Goal: Task Accomplishment & Management: Manage account settings

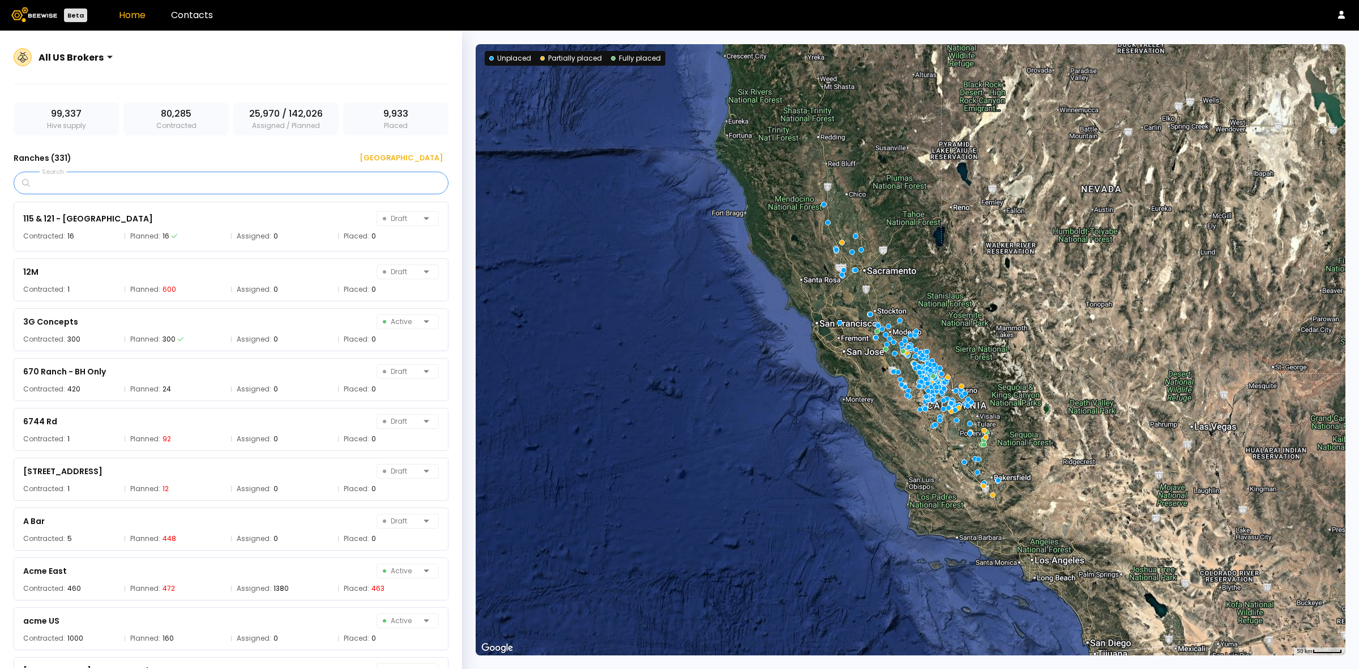
click at [160, 183] on input "Search" at bounding box center [234, 183] width 405 height 22
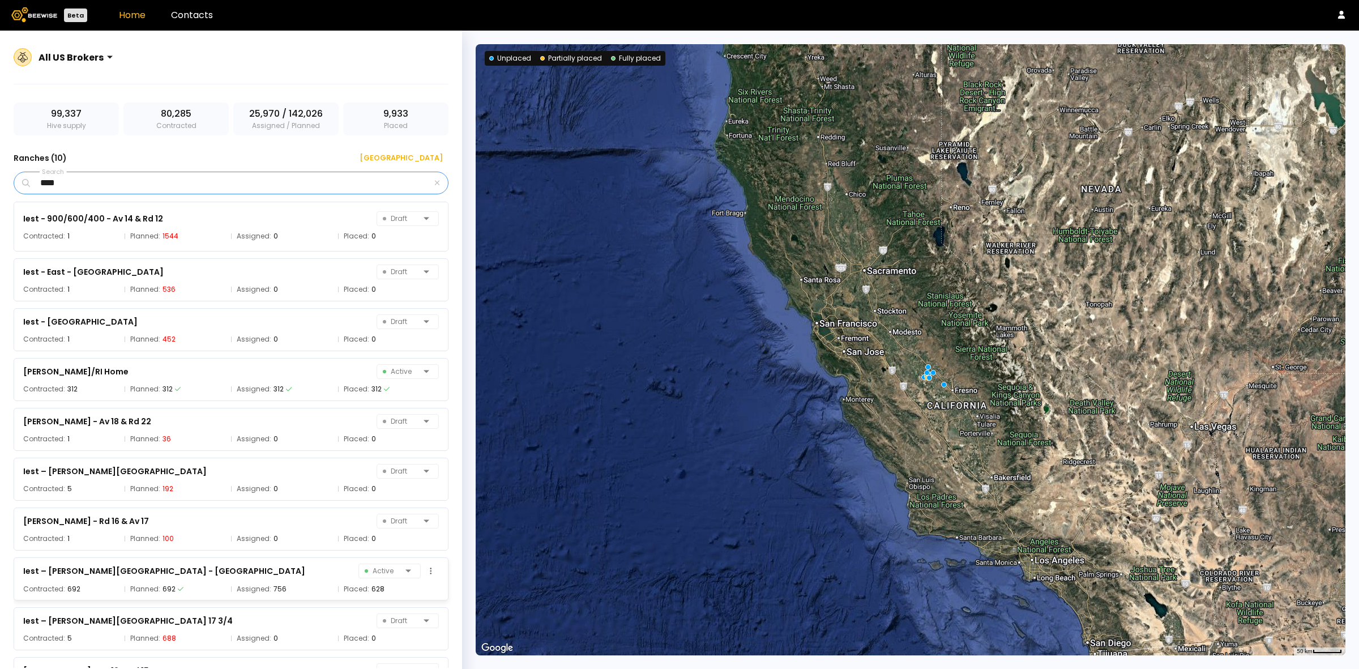
type input "****"
click at [242, 573] on div "Iest – [PERSON_NAME][GEOGRAPHIC_DATA] - [GEOGRAPHIC_DATA] 16 Active" at bounding box center [231, 571] width 416 height 16
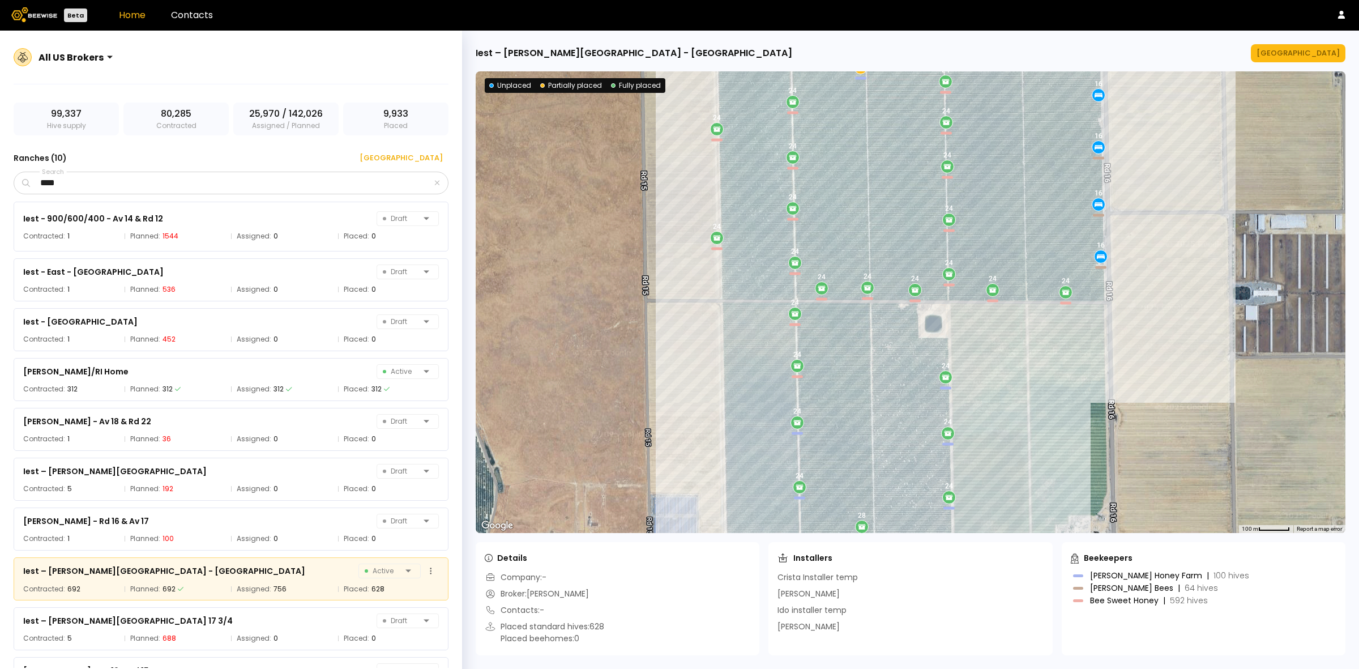
click at [99, 570] on div "Iest – [PERSON_NAME][GEOGRAPHIC_DATA] - [GEOGRAPHIC_DATA]" at bounding box center [164, 571] width 282 height 14
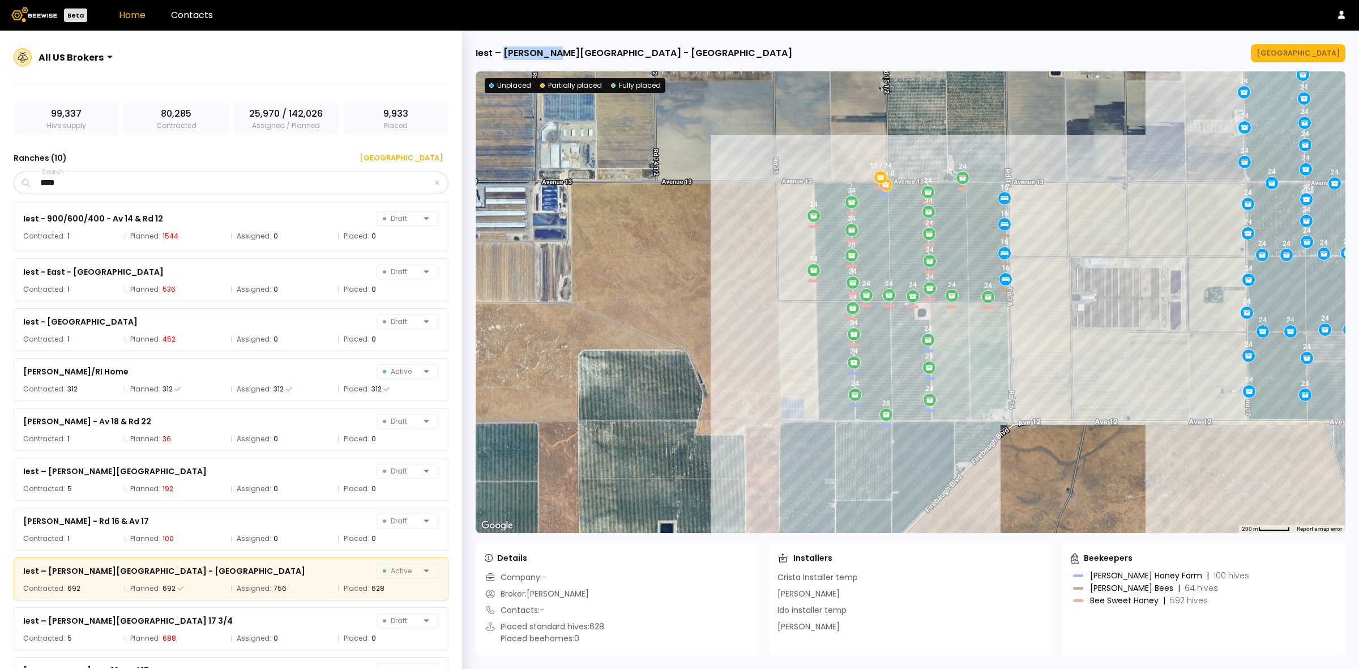
drag, startPoint x: 504, startPoint y: 54, endPoint x: 555, endPoint y: 55, distance: 51.5
click at [555, 55] on div "Iest – [PERSON_NAME][GEOGRAPHIC_DATA] - [GEOGRAPHIC_DATA]" at bounding box center [634, 53] width 316 height 14
copy div "[PERSON_NAME] Creek"
click at [1314, 49] on div "[GEOGRAPHIC_DATA]" at bounding box center [1297, 53] width 83 height 11
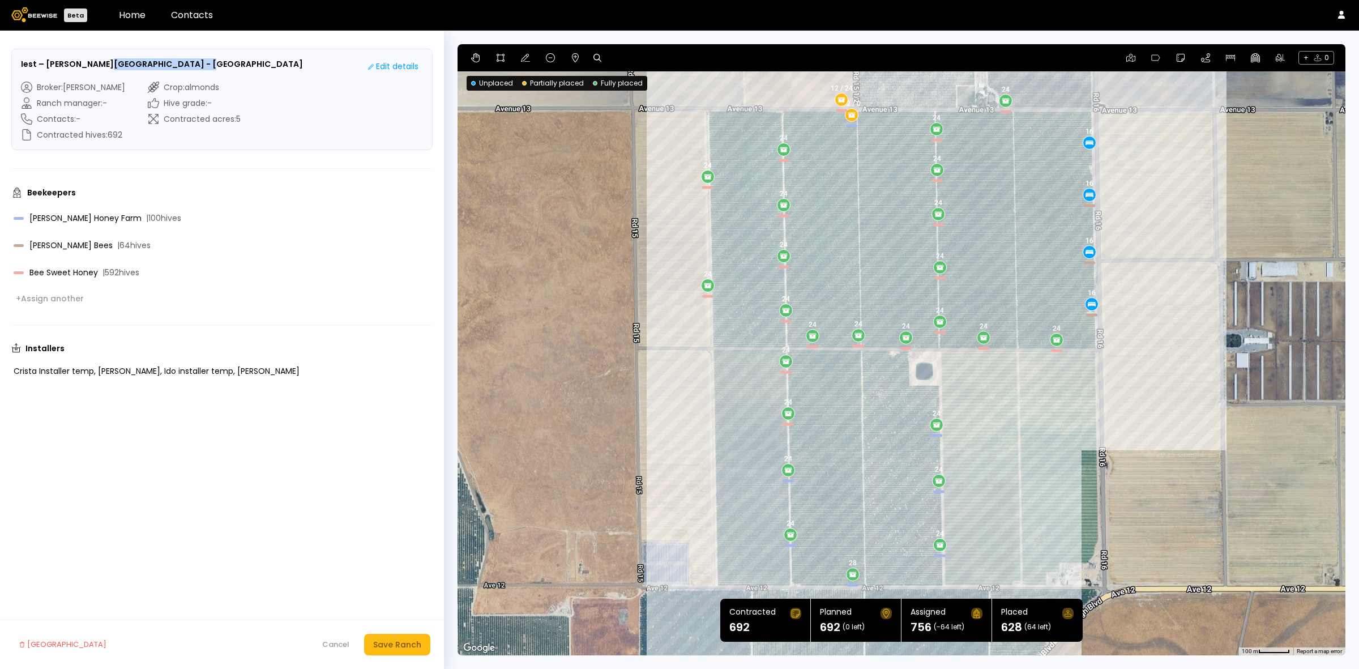
drag, startPoint x: 195, startPoint y: 63, endPoint x: 100, endPoint y: 61, distance: 95.7
click at [100, 61] on div "Iest – [PERSON_NAME][GEOGRAPHIC_DATA] - [GEOGRAPHIC_DATA] 16 Edit details" at bounding box center [222, 66] width 402 height 16
copy h3 "[GEOGRAPHIC_DATA]"
click at [380, 202] on div "Beekeepers [PERSON_NAME] Honey Farm | 100 hives [PERSON_NAME] Bees | 64 hives B…" at bounding box center [221, 246] width 421 height 119
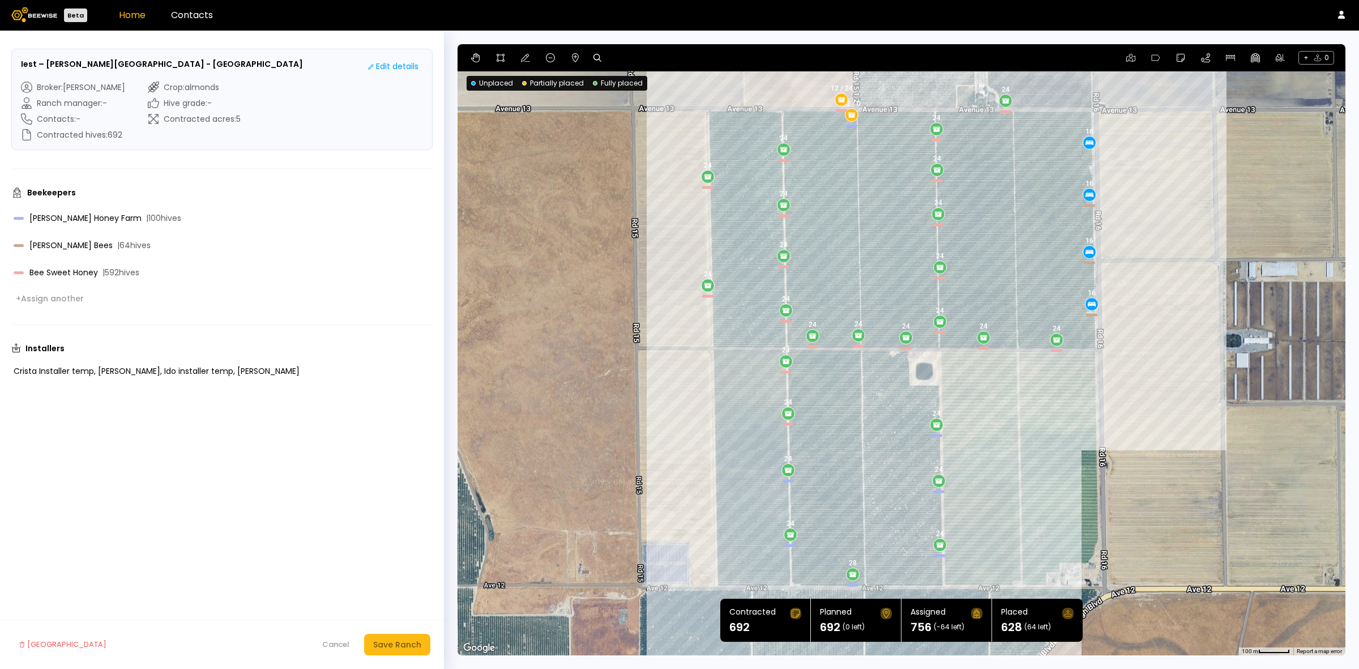
click at [125, 10] on link "Home" at bounding box center [132, 14] width 27 height 13
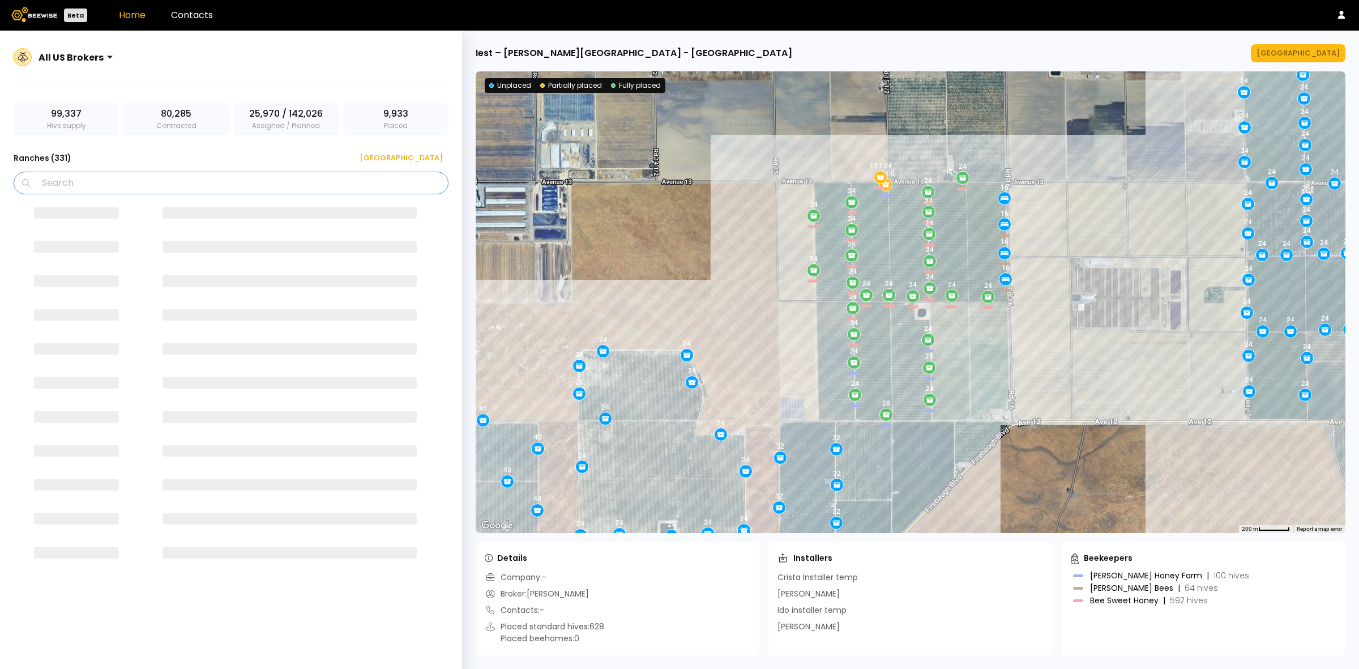
click at [108, 173] on input "Search" at bounding box center [234, 183] width 405 height 22
type input "****"
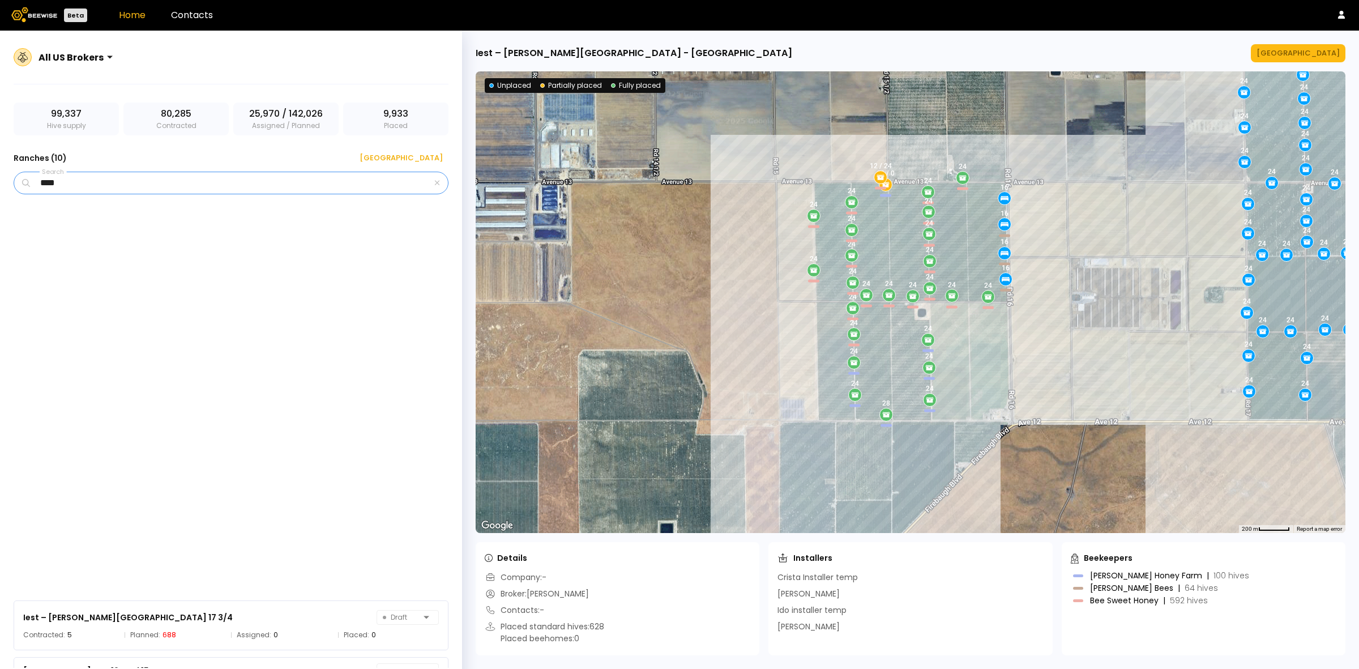
scroll to position [32, 0]
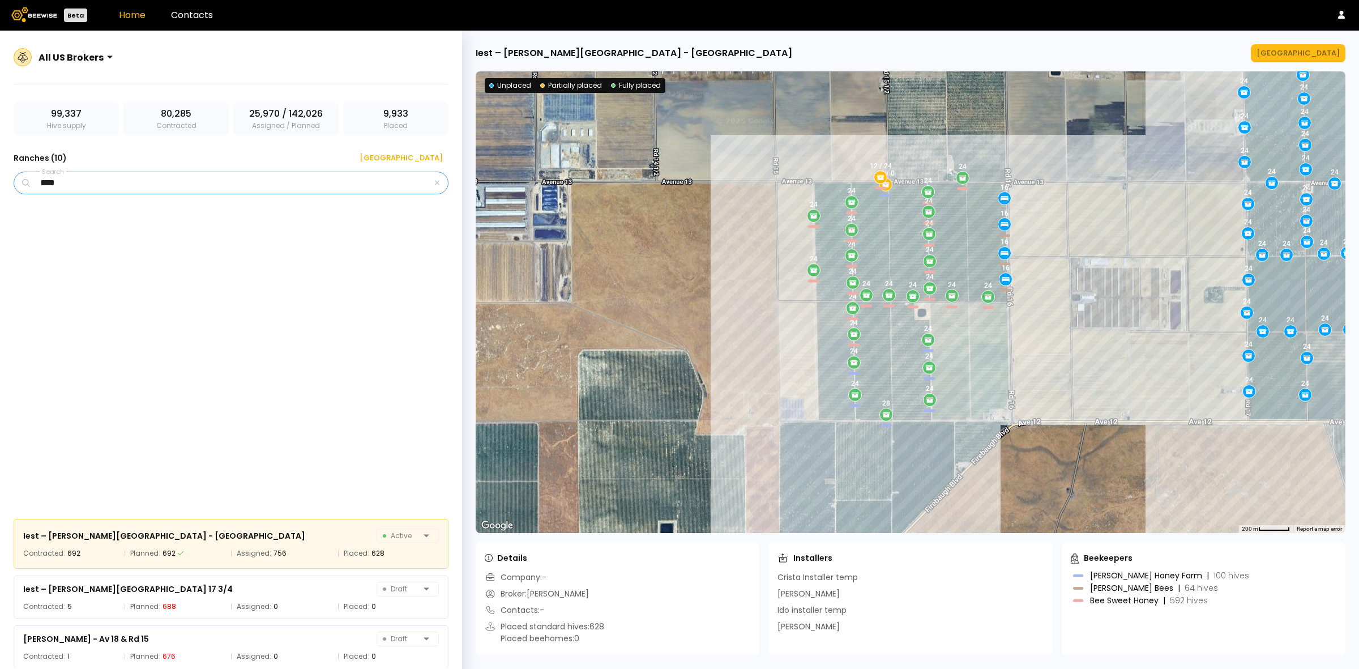
click at [305, 179] on input "****" at bounding box center [232, 183] width 400 height 22
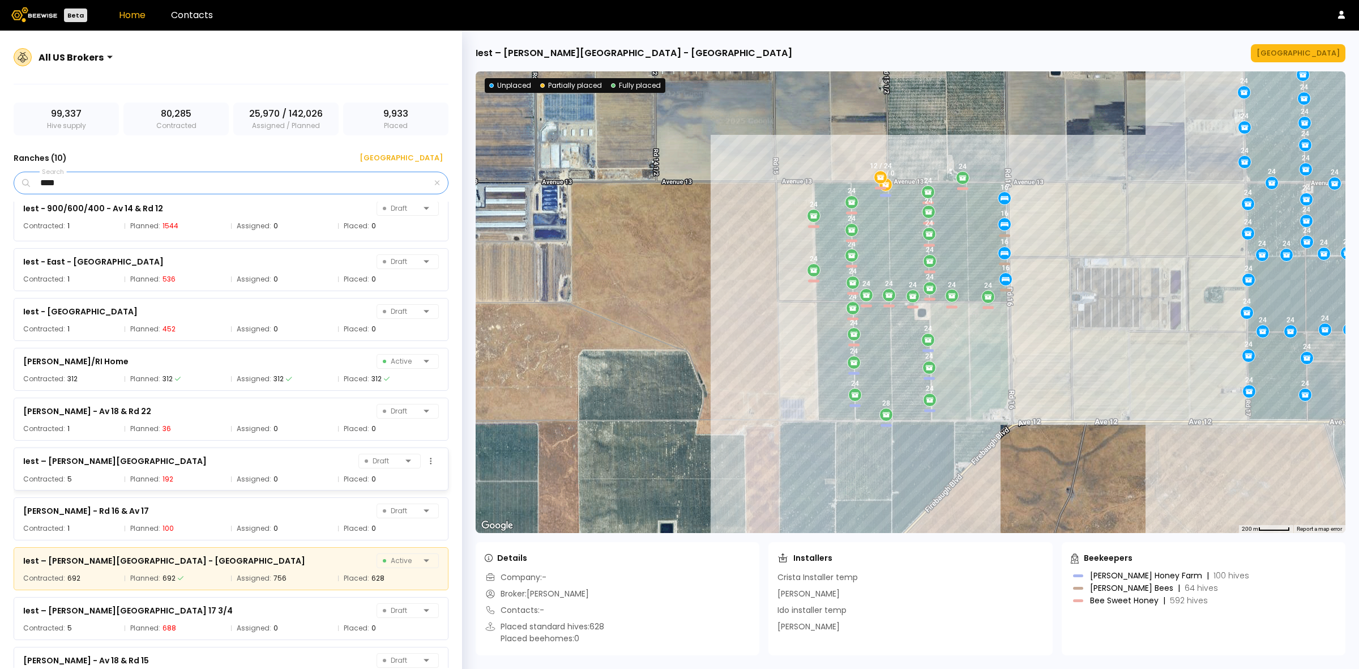
scroll to position [0, 0]
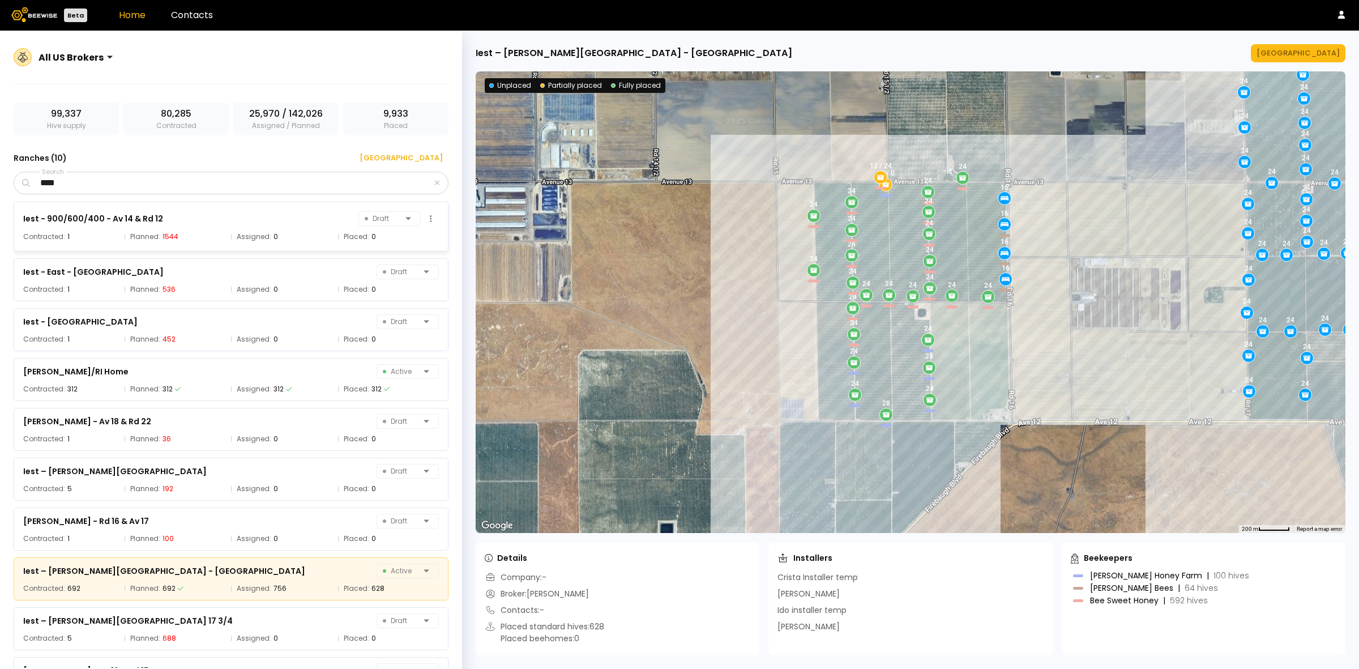
click at [121, 221] on div "Iest - 900/600/400 - Av 14 & Rd 12" at bounding box center [93, 219] width 140 height 14
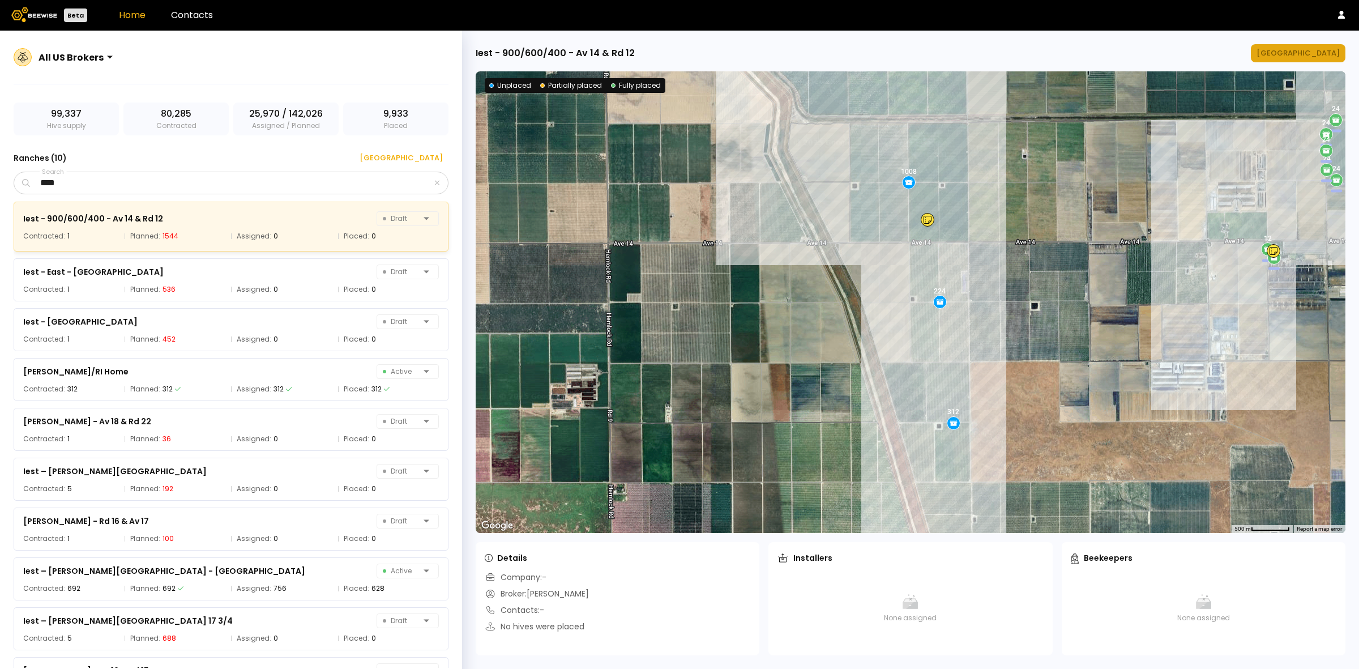
click at [1298, 49] on div "[GEOGRAPHIC_DATA]" at bounding box center [1297, 53] width 83 height 11
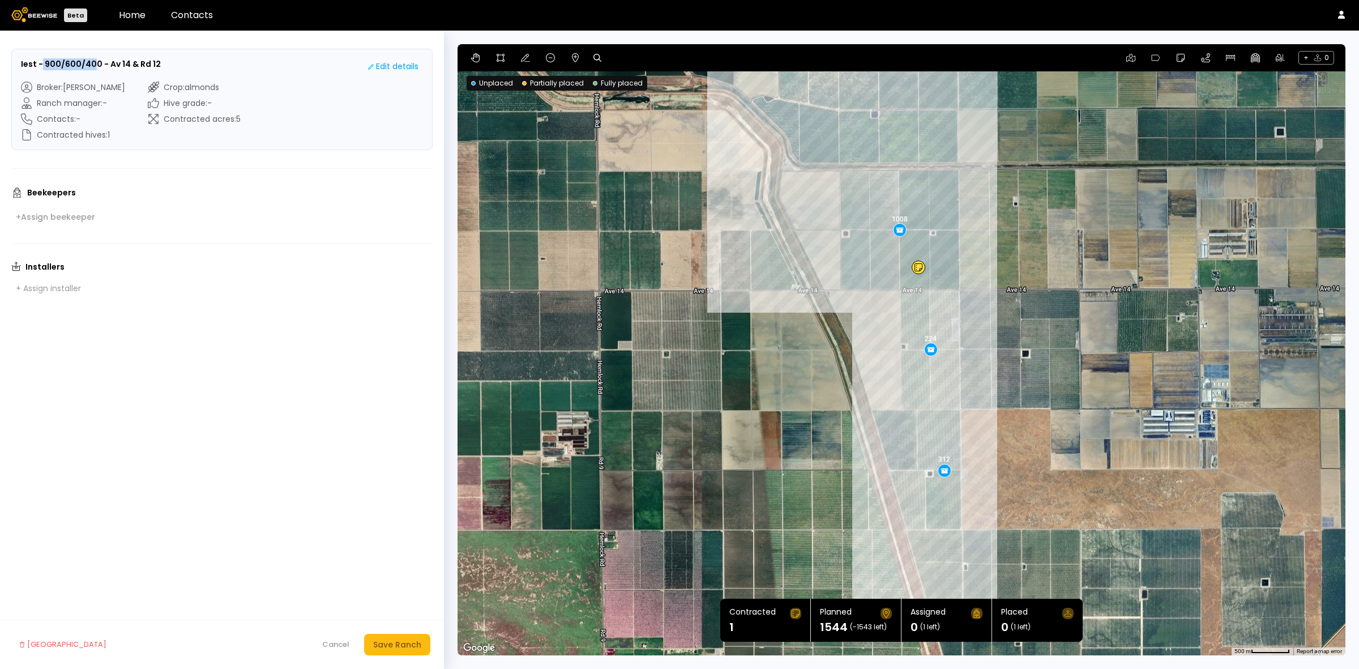
drag, startPoint x: 42, startPoint y: 65, endPoint x: 93, endPoint y: 67, distance: 51.0
click at [93, 67] on h3 "Iest - 900/600/400 - Av 14 & Rd 12" at bounding box center [91, 64] width 140 height 12
click at [89, 71] on div "Iest - 900/600/400 - Av 14 & Rd 12 Edit details" at bounding box center [222, 66] width 402 height 16
drag, startPoint x: 45, startPoint y: 61, endPoint x: 97, endPoint y: 62, distance: 52.1
click at [97, 62] on h3 "Iest - 900/600/400 - Av 14 & Rd 12" at bounding box center [91, 64] width 140 height 12
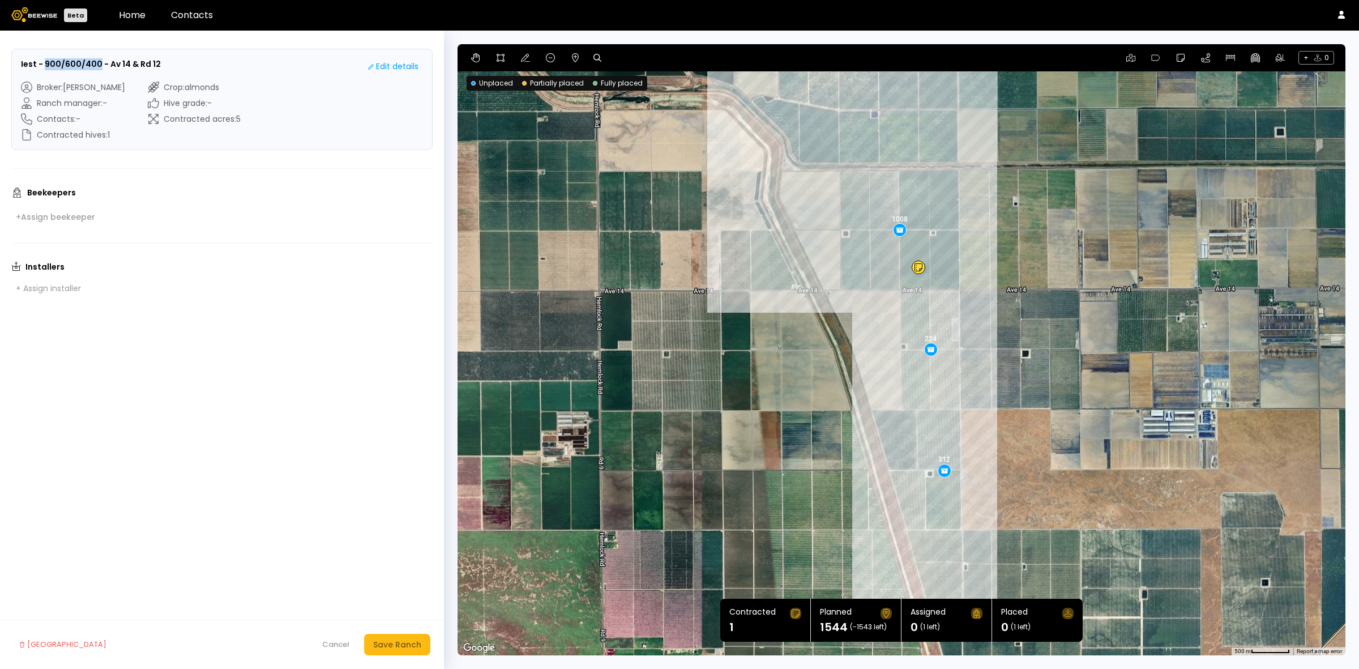
copy h3 "900/600/400"
drag, startPoint x: 157, startPoint y: 64, endPoint x: 108, endPoint y: 61, distance: 49.4
click at [108, 61] on div "Iest - 900/600/400 - Av 14 & Rd 12 Edit details" at bounding box center [222, 66] width 402 height 16
copy h3 "Av 14 & Rd 12"
click at [307, 282] on div "Installers + Assign installer" at bounding box center [221, 279] width 421 height 35
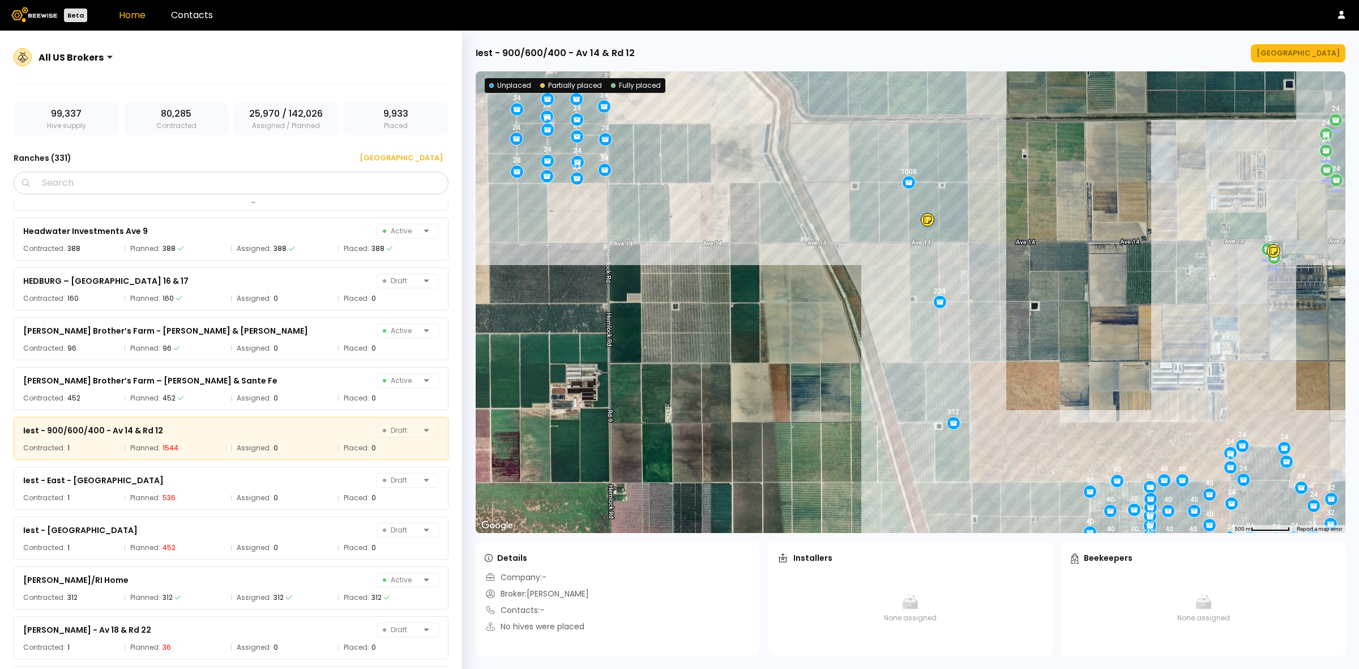
scroll to position [6119, 0]
click at [160, 179] on input "Search" at bounding box center [234, 183] width 405 height 22
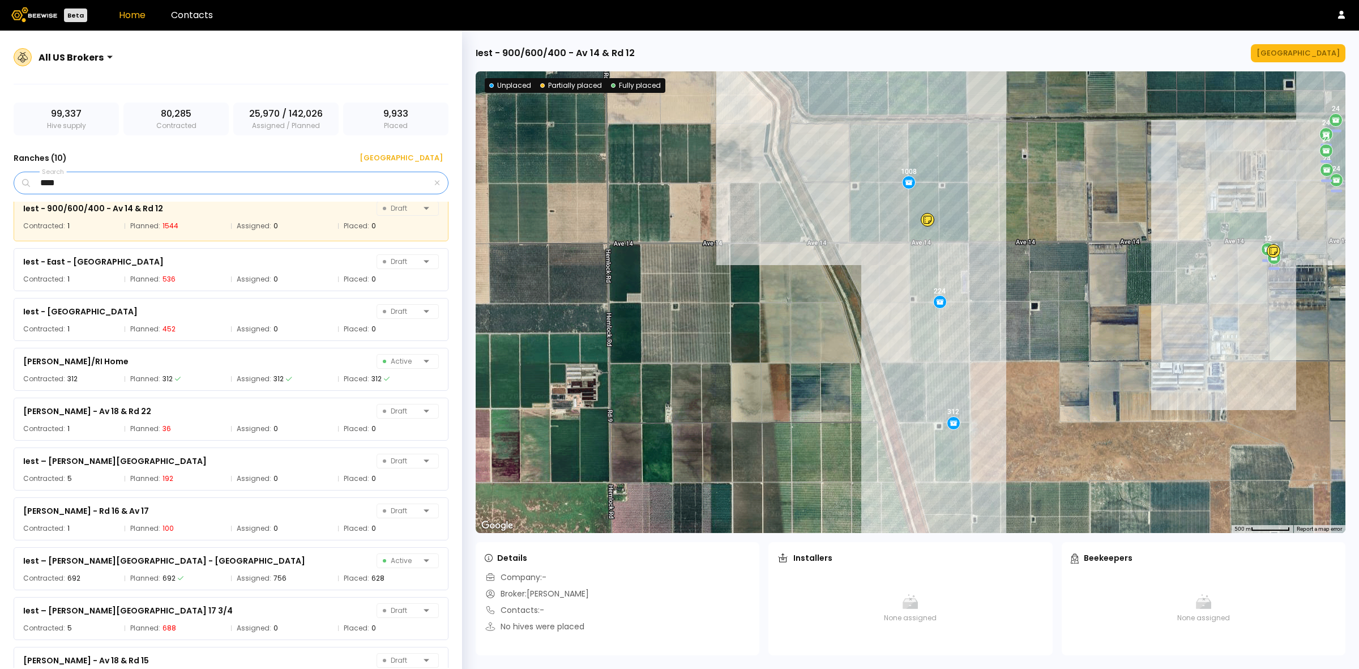
scroll to position [0, 0]
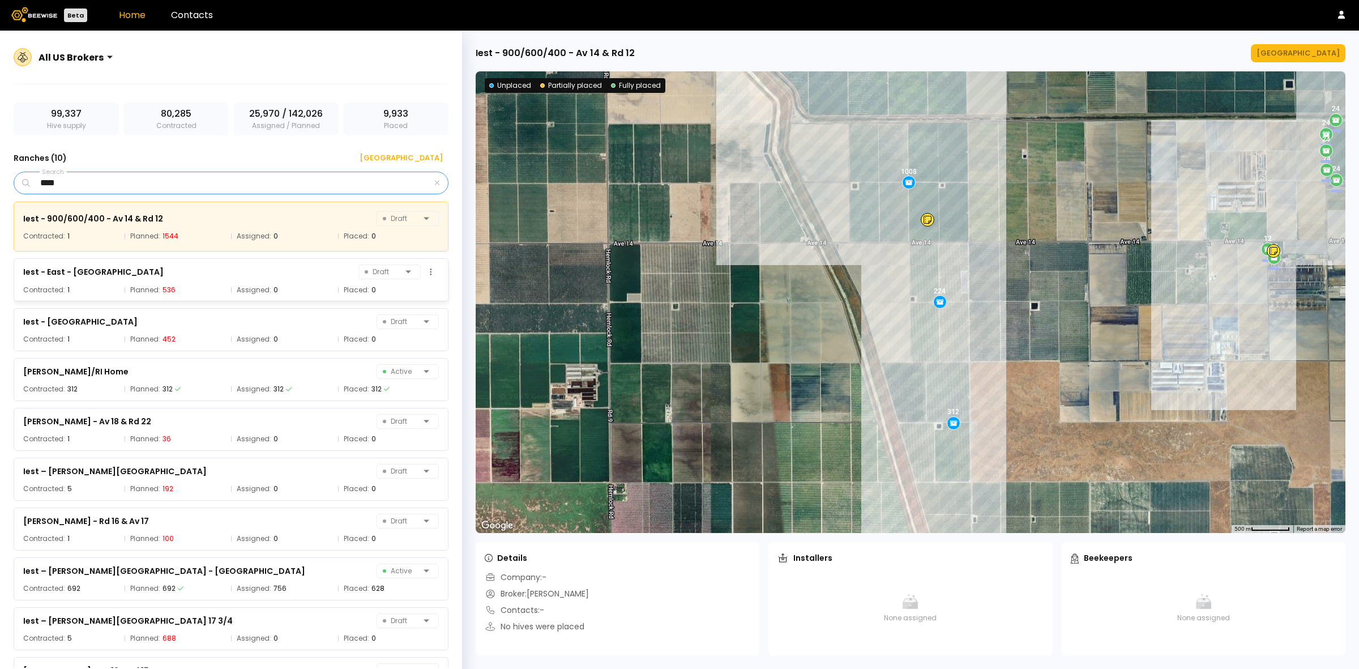
type input "****"
click at [89, 281] on div "Iest - East - Rd 17 and Ave 14 Draft Contracted: 1 Planned: 536 Assigned: 0 Pla…" at bounding box center [231, 279] width 435 height 43
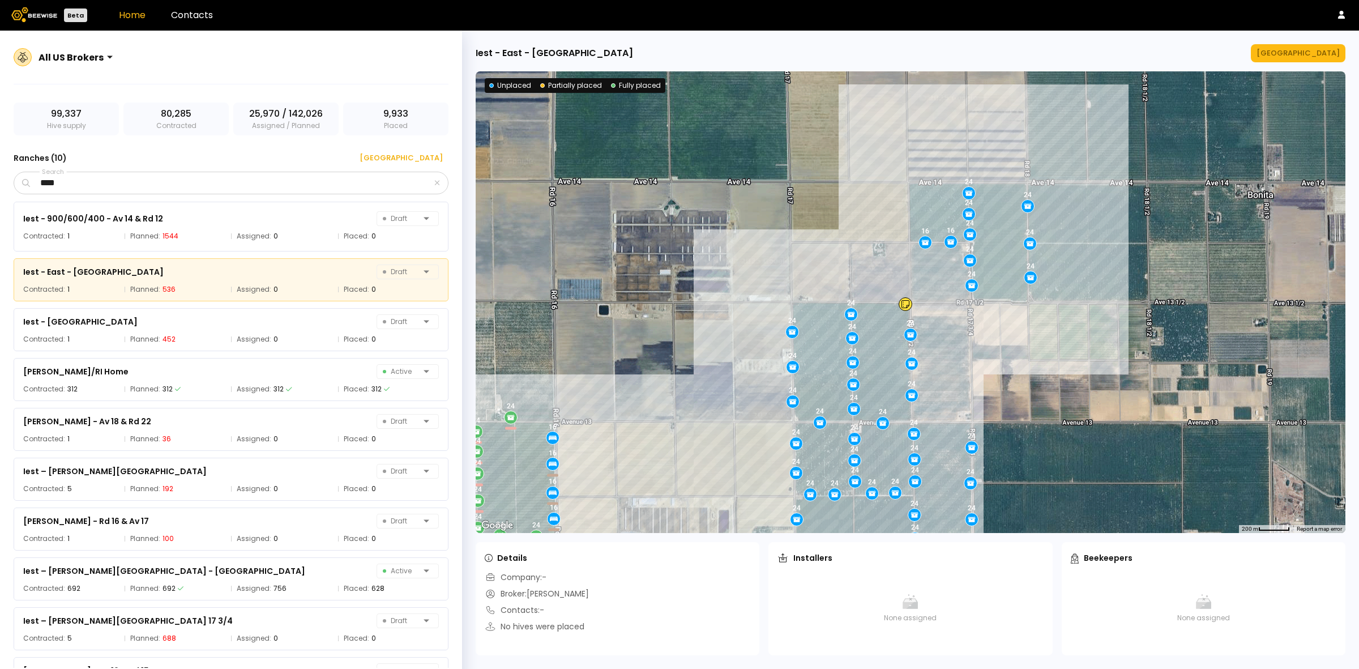
click at [508, 52] on div "Iest - East - [GEOGRAPHIC_DATA]" at bounding box center [554, 53] width 157 height 14
copy div "East"
click at [1320, 51] on div "[GEOGRAPHIC_DATA]" at bounding box center [1297, 53] width 83 height 11
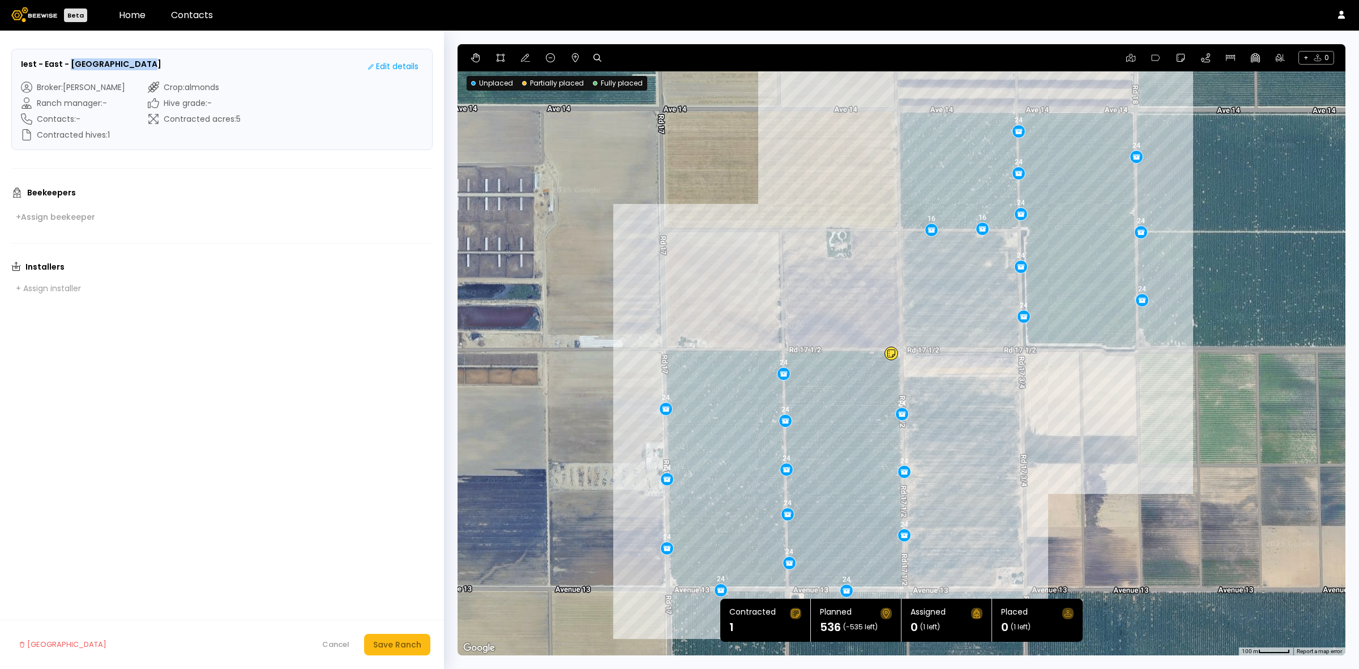
drag, startPoint x: 69, startPoint y: 61, endPoint x: 181, endPoint y: 63, distance: 112.7
click at [181, 63] on div "Iest - East - Rd 17 and Ave 14 Edit details" at bounding box center [222, 66] width 402 height 16
copy h3 "Rd 17 and Ave 14"
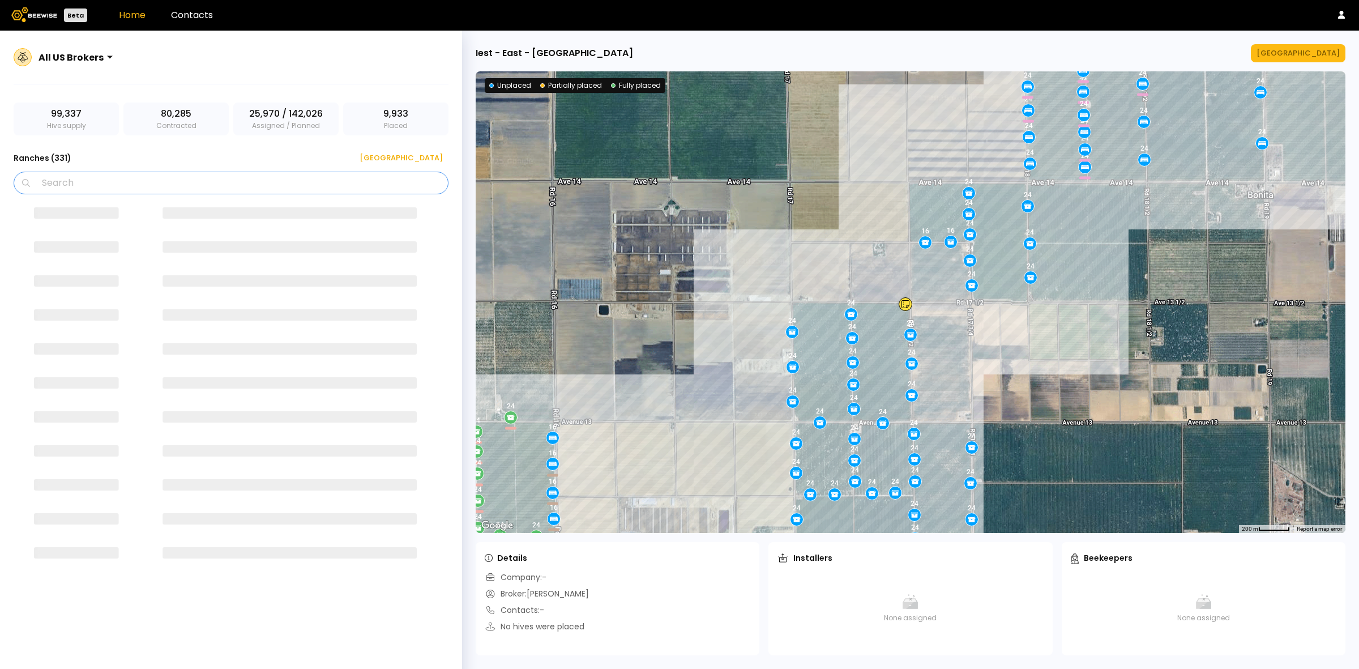
click at [270, 187] on input "Search" at bounding box center [234, 183] width 405 height 22
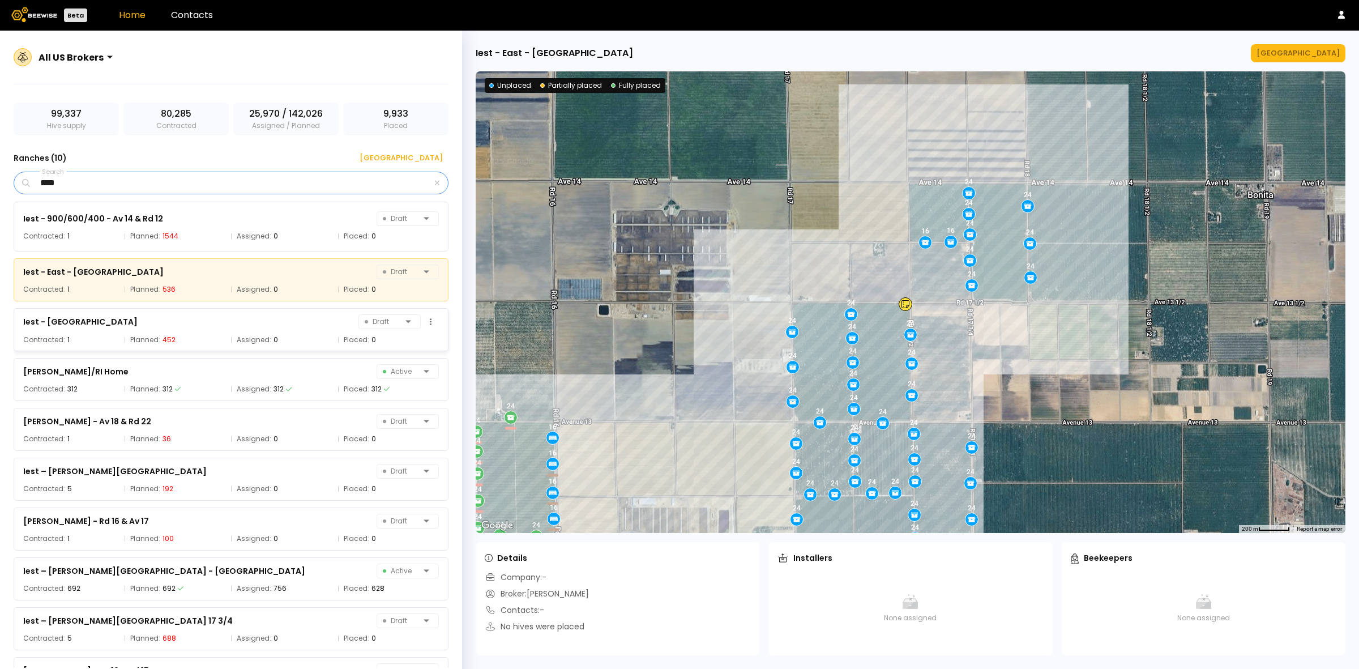
type input "****"
click at [86, 331] on div "Iest - Fresno Draft Contracted: 1 Planned: 452 Assigned: 0 Placed: 0" at bounding box center [231, 329] width 435 height 43
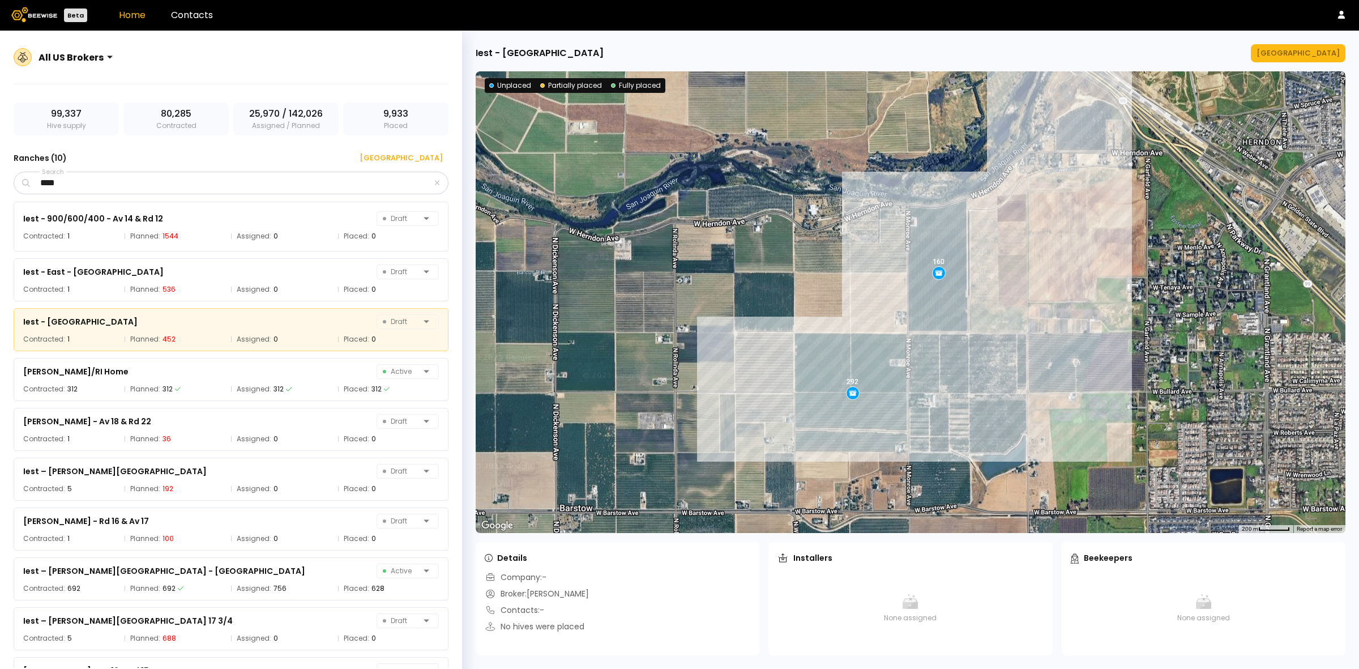
click at [515, 49] on div "Iest - [GEOGRAPHIC_DATA]" at bounding box center [540, 53] width 128 height 14
copy div "[GEOGRAPHIC_DATA]"
click at [1286, 49] on div "[GEOGRAPHIC_DATA]" at bounding box center [1297, 53] width 83 height 11
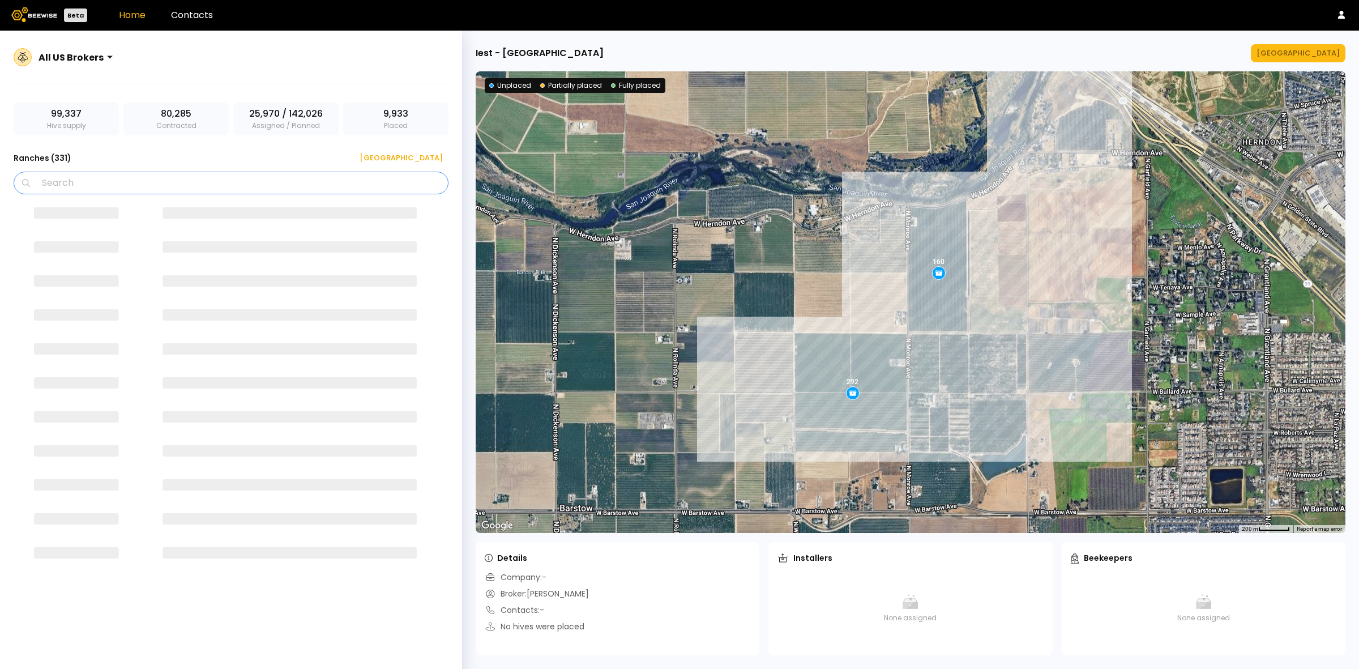
click at [265, 180] on input "Search" at bounding box center [234, 183] width 405 height 22
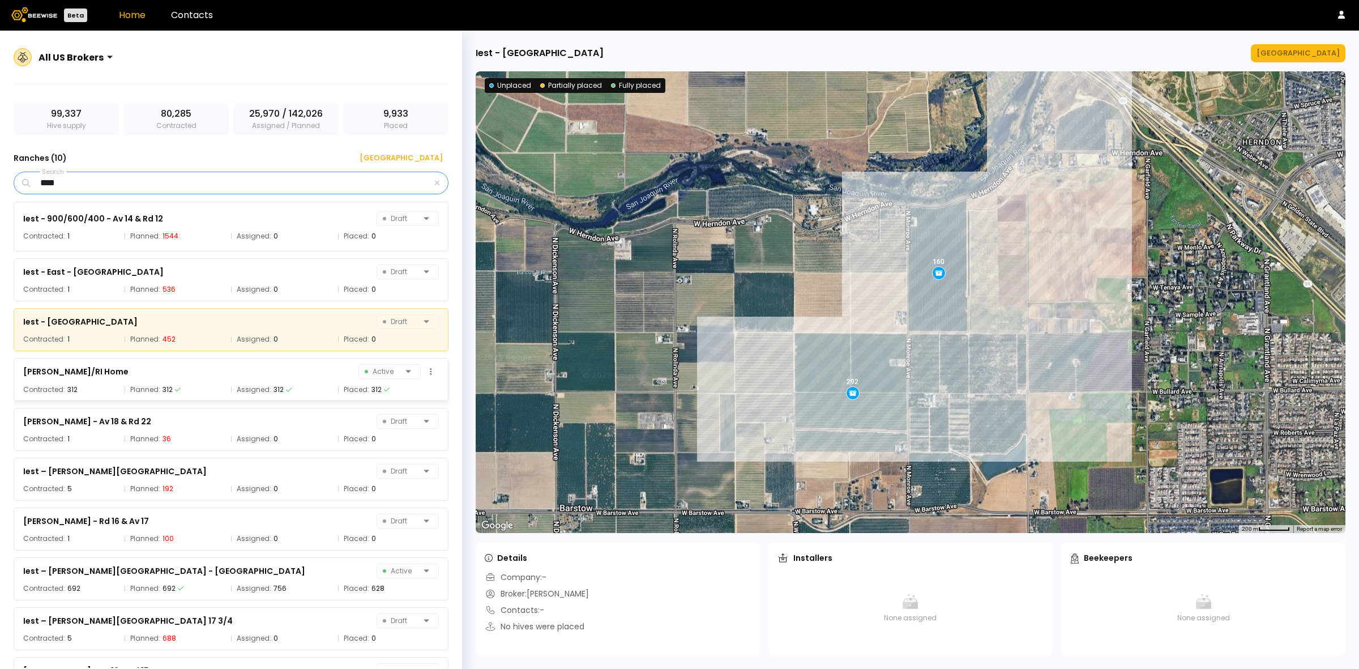
type input "****"
click at [111, 383] on div "[PERSON_NAME]/RI Home Active Contracted: 312 Planned: 312 Assigned: 312 Placed:…" at bounding box center [231, 379] width 435 height 43
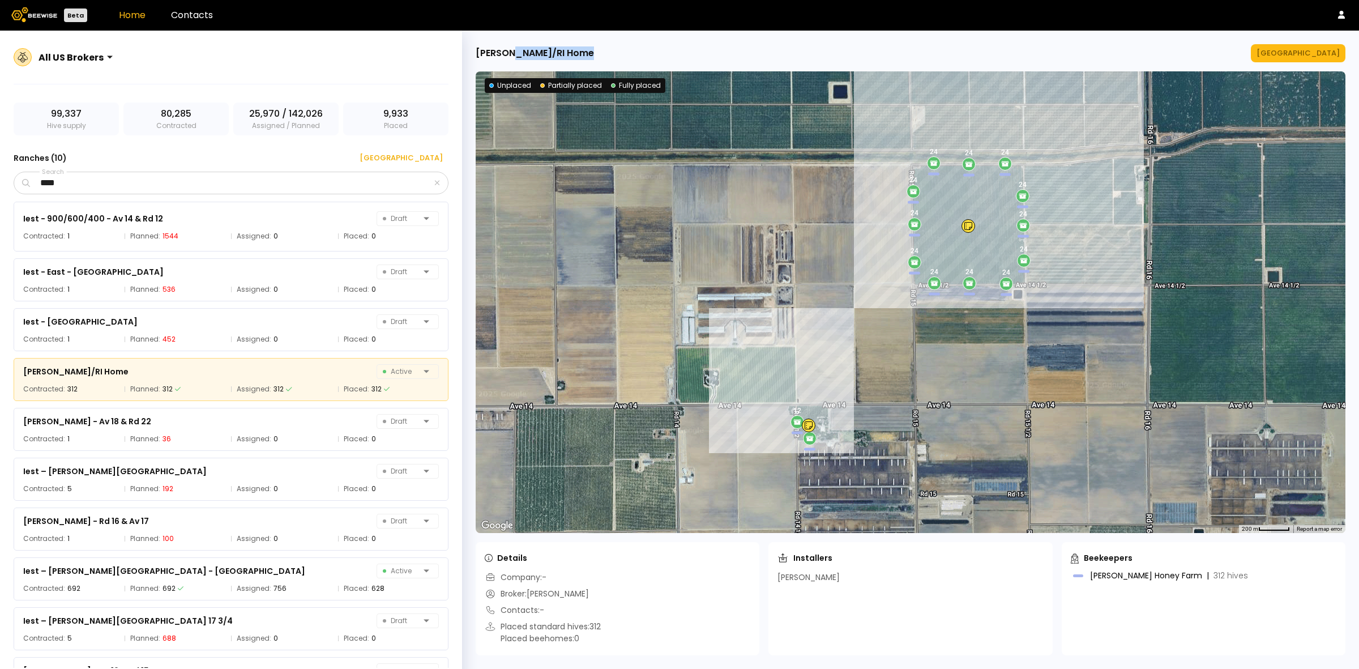
drag, startPoint x: 591, startPoint y: 57, endPoint x: 502, endPoint y: 57, distance: 88.9
click at [502, 57] on div "[PERSON_NAME]/RI Home [GEOGRAPHIC_DATA]" at bounding box center [911, 53] width 870 height 18
copy div "[PERSON_NAME]/RI Home"
click at [1314, 57] on div "[GEOGRAPHIC_DATA]" at bounding box center [1297, 53] width 83 height 11
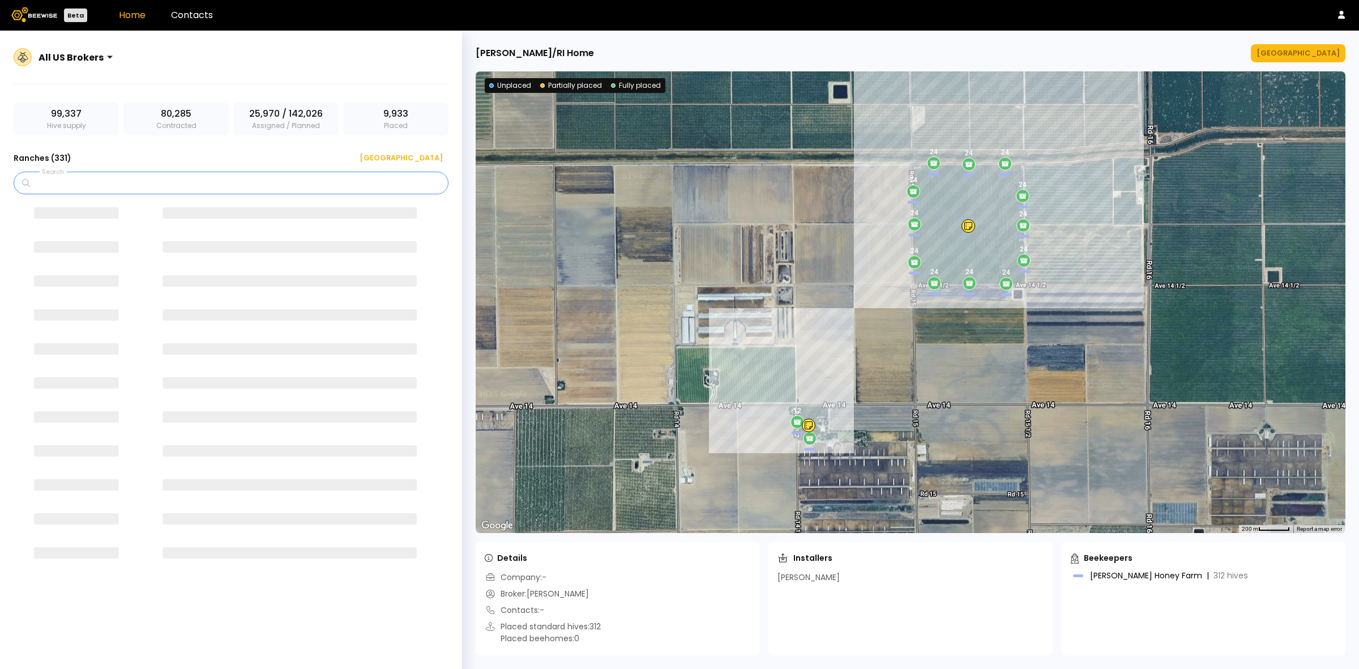
click at [213, 182] on input "Search" at bounding box center [234, 183] width 405 height 22
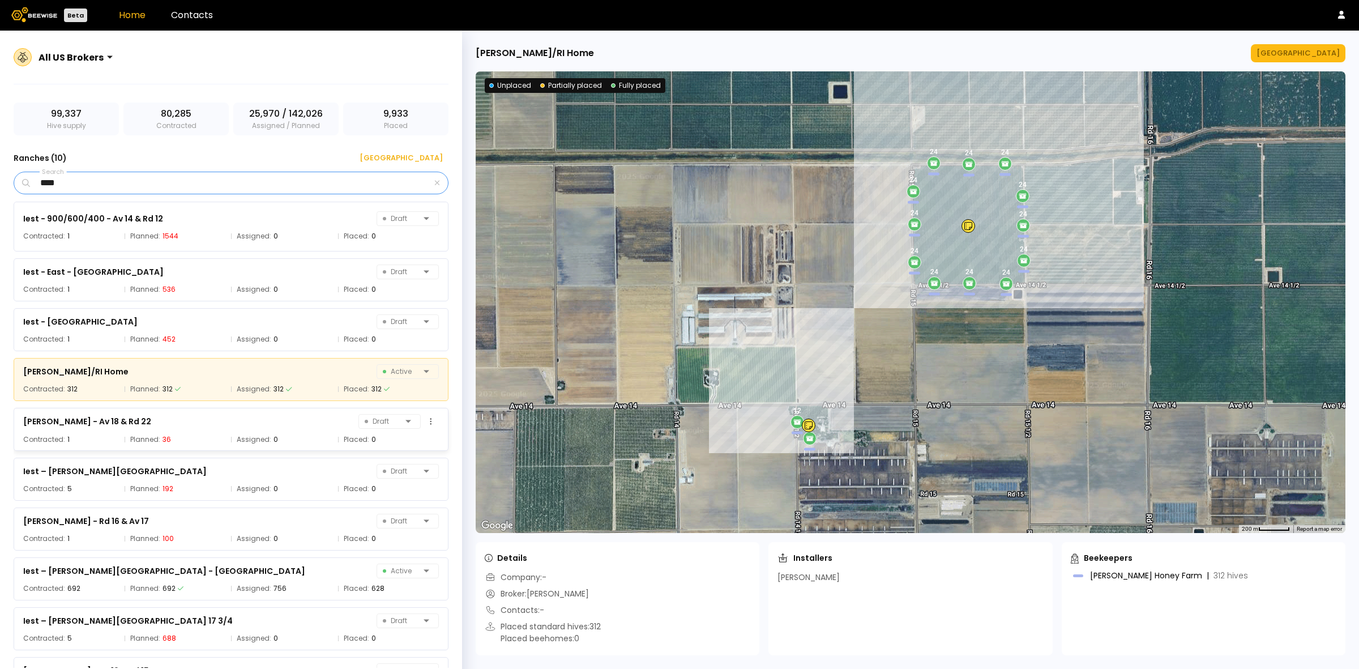
type input "****"
click at [123, 426] on div "[PERSON_NAME] - Av 18 & Rd 22" at bounding box center [87, 421] width 128 height 14
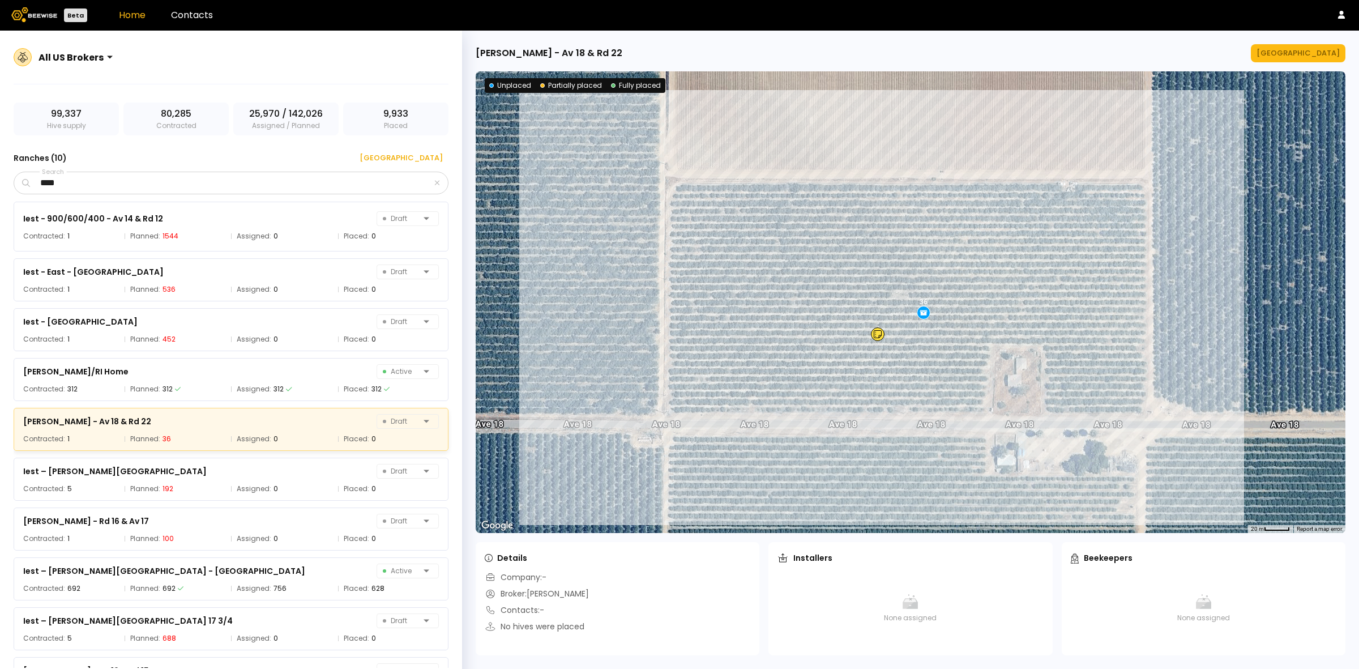
click at [521, 54] on div "[PERSON_NAME] - Av 18 & Rd 22" at bounding box center [549, 53] width 147 height 14
copy div "[PERSON_NAME]"
click at [1301, 54] on div "[GEOGRAPHIC_DATA]" at bounding box center [1297, 53] width 83 height 11
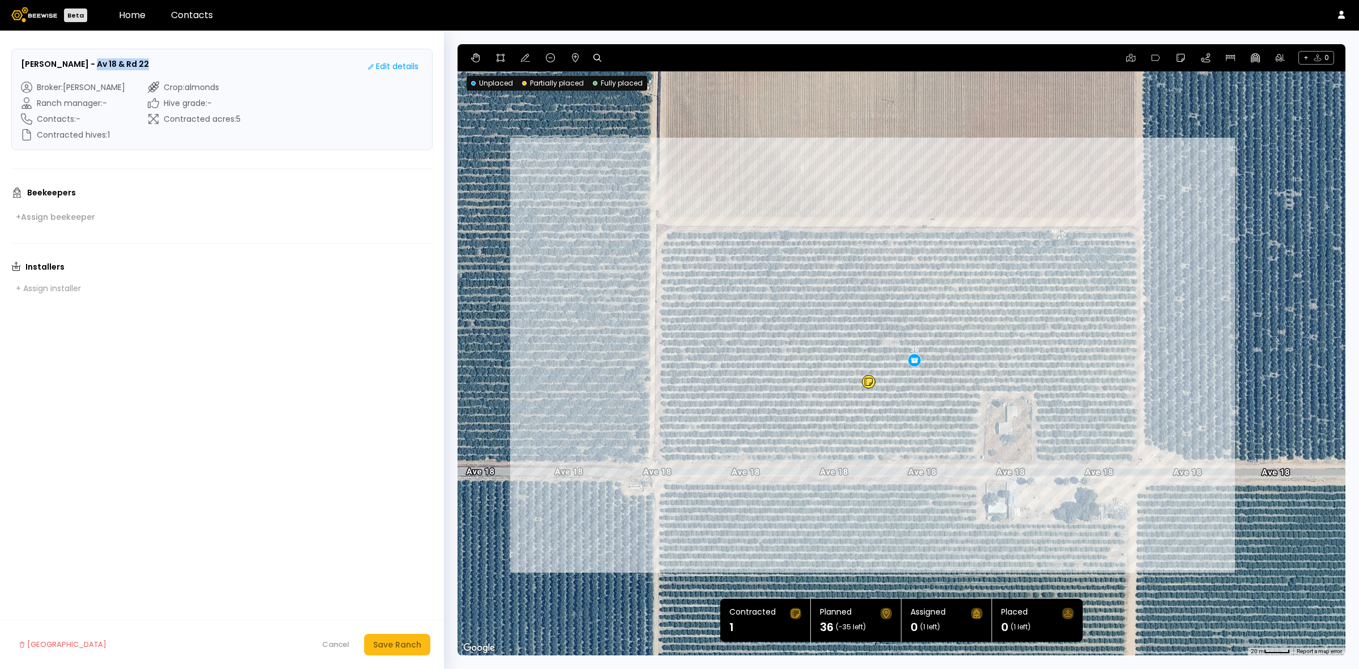
drag, startPoint x: 133, startPoint y: 63, endPoint x: 78, endPoint y: 62, distance: 55.5
click at [78, 62] on div "[PERSON_NAME] - Av 18 & Rd 22 Edit details" at bounding box center [222, 66] width 402 height 16
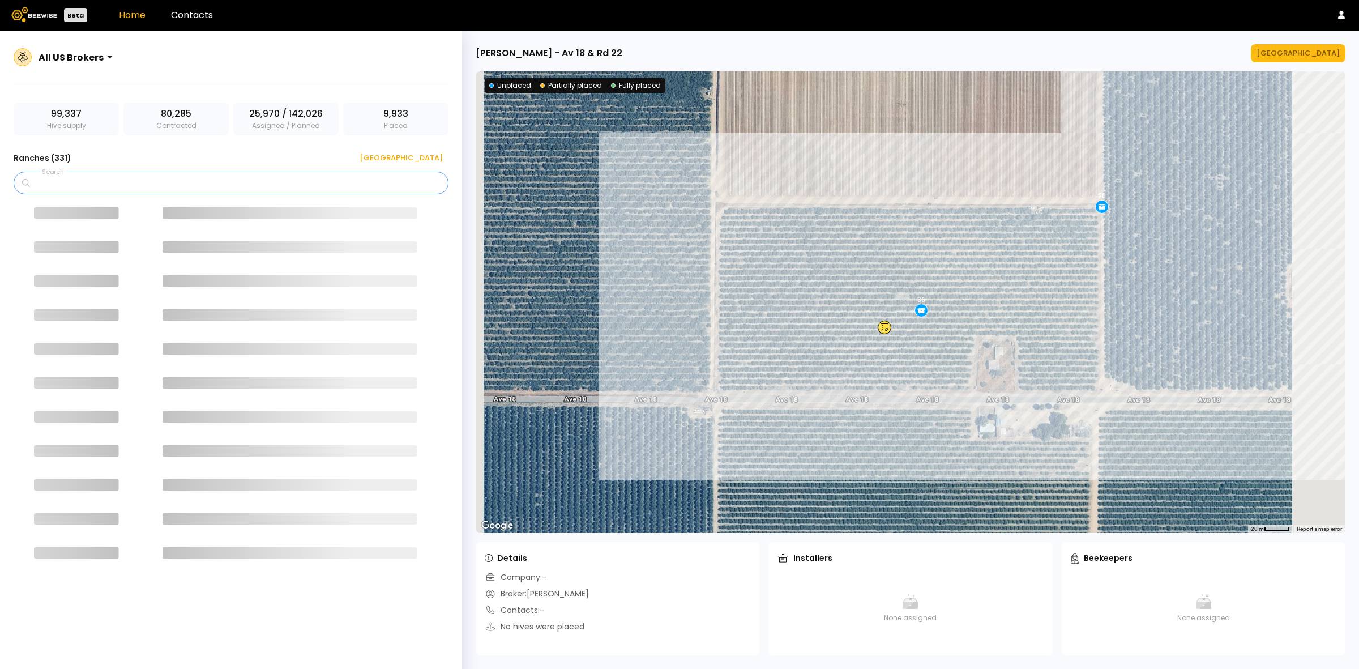
click at [137, 182] on input "Search" at bounding box center [234, 183] width 405 height 22
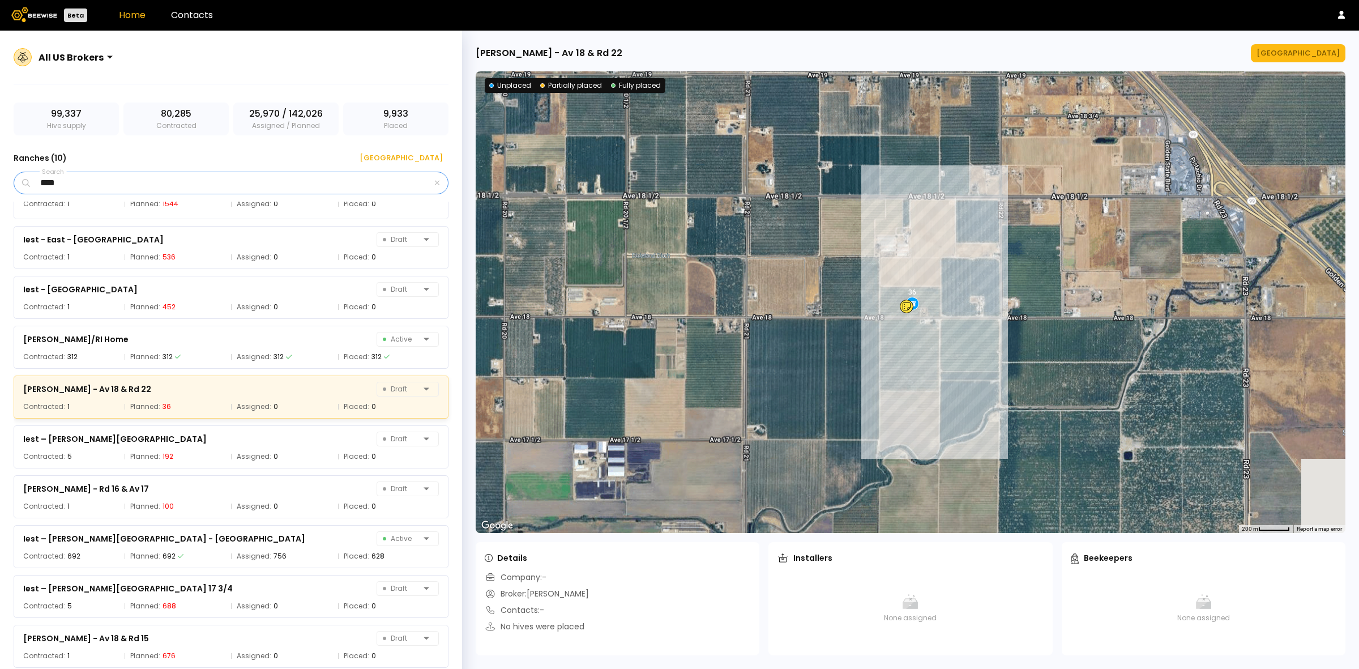
scroll to position [32, 0]
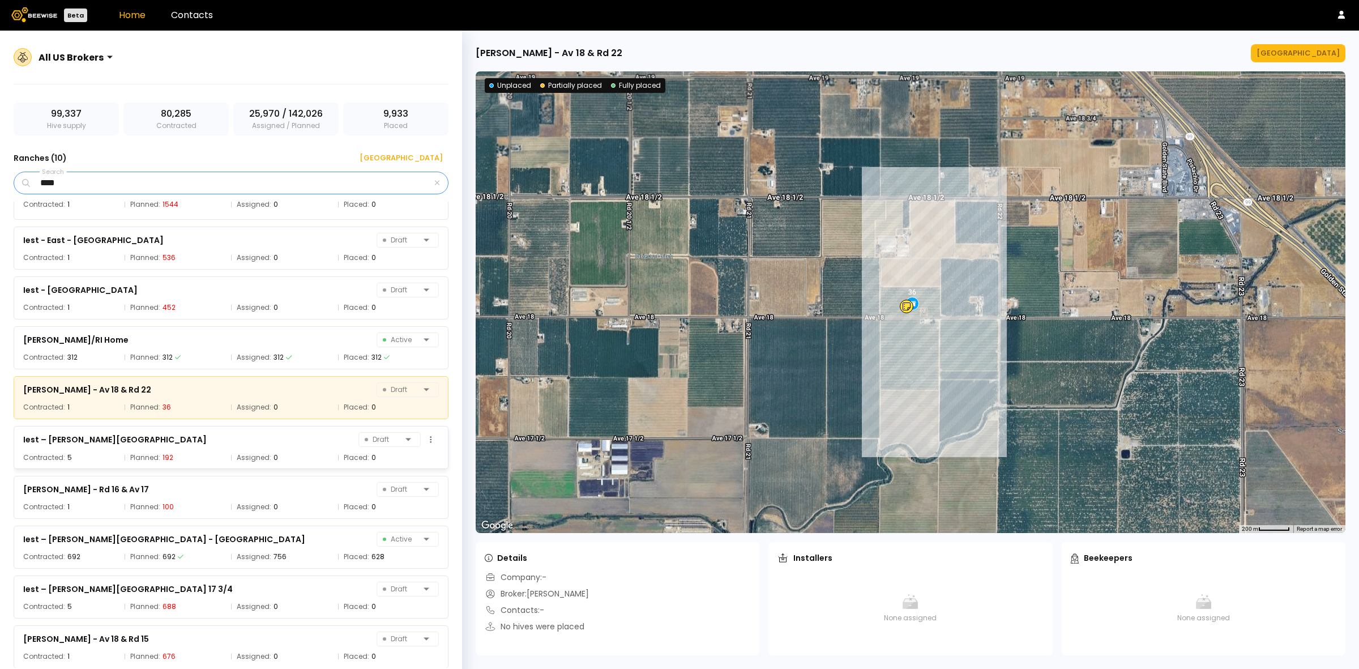
type input "****"
click at [135, 455] on span "Planned:" at bounding box center [145, 457] width 30 height 11
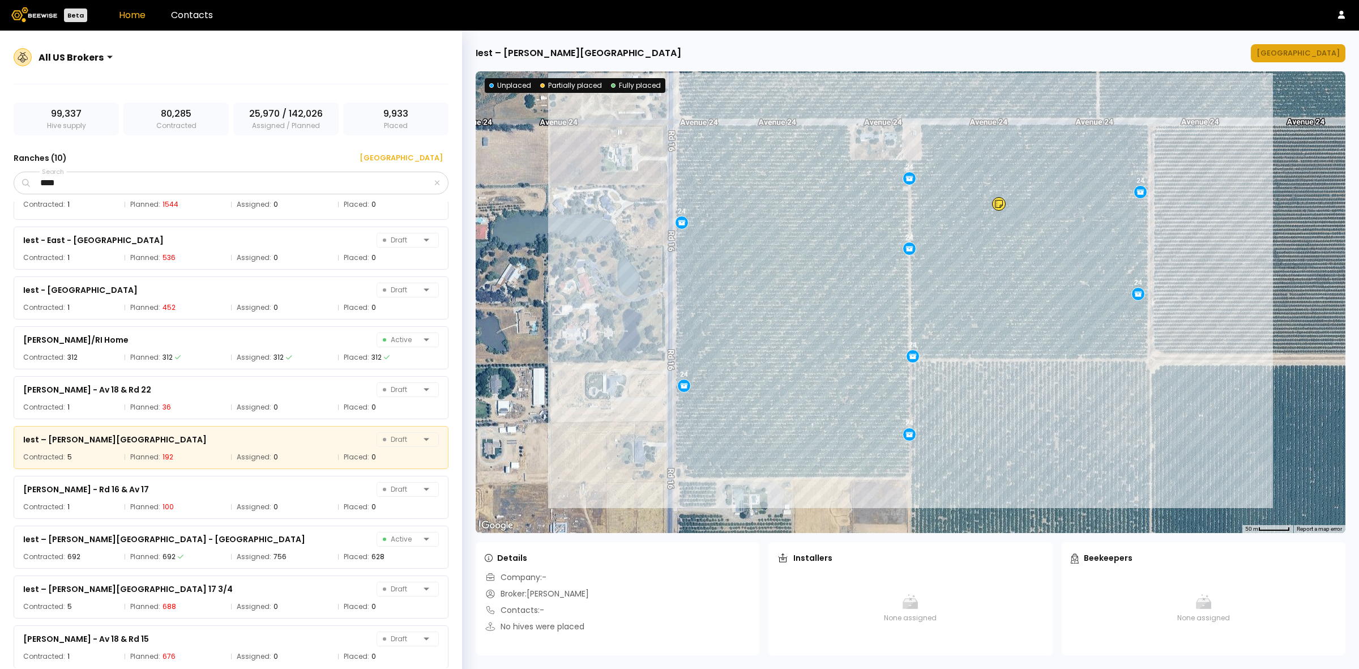
click at [1290, 55] on div "[GEOGRAPHIC_DATA]" at bounding box center [1297, 53] width 83 height 11
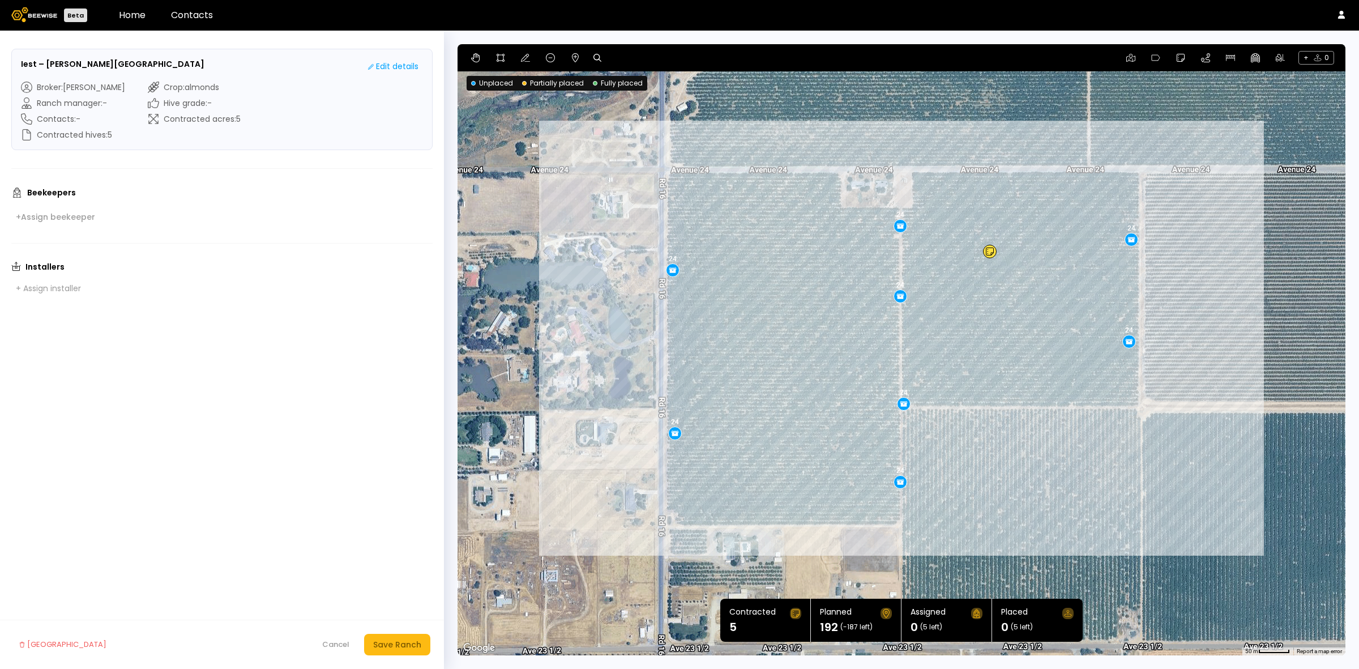
click at [49, 61] on h3 "Iest – [PERSON_NAME][GEOGRAPHIC_DATA]" at bounding box center [112, 64] width 183 height 12
click at [329, 272] on div "Installers + Assign installer" at bounding box center [221, 279] width 421 height 35
drag, startPoint x: 72, startPoint y: 65, endPoint x: 148, endPoint y: 69, distance: 75.9
click at [148, 69] on h3 "Iest – [PERSON_NAME][GEOGRAPHIC_DATA]" at bounding box center [112, 64] width 183 height 12
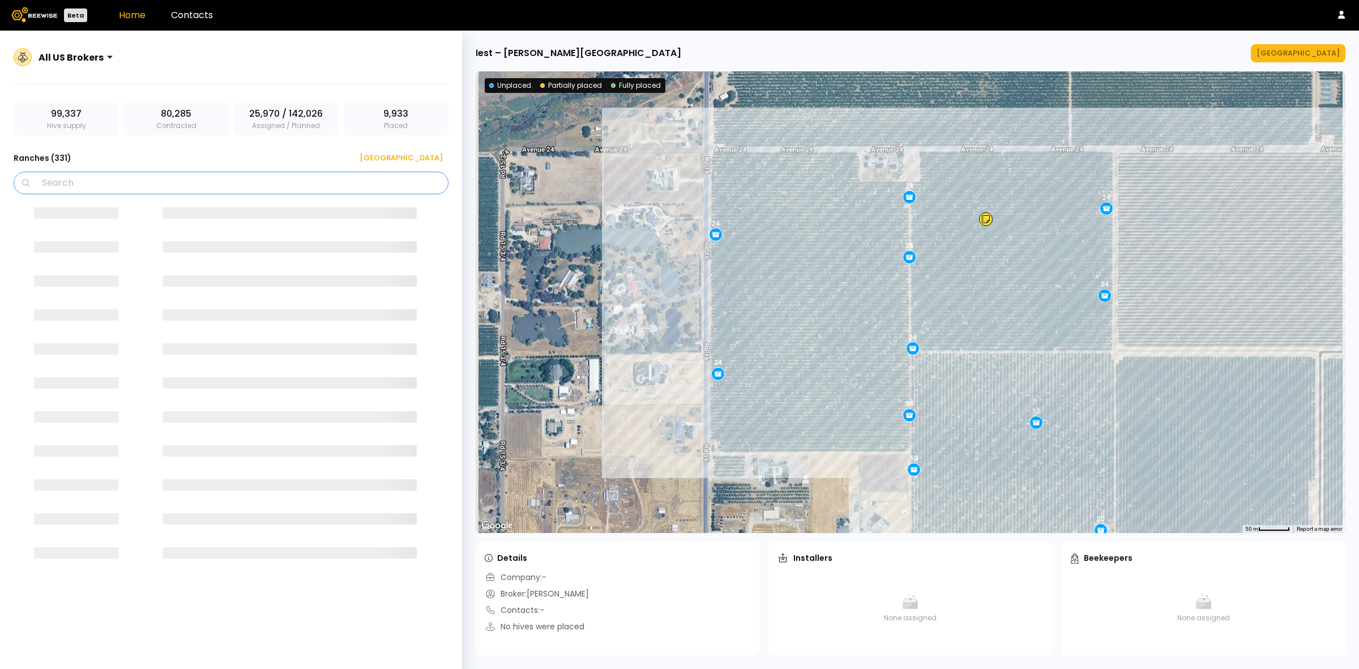
click at [199, 178] on input "Search" at bounding box center [234, 183] width 405 height 22
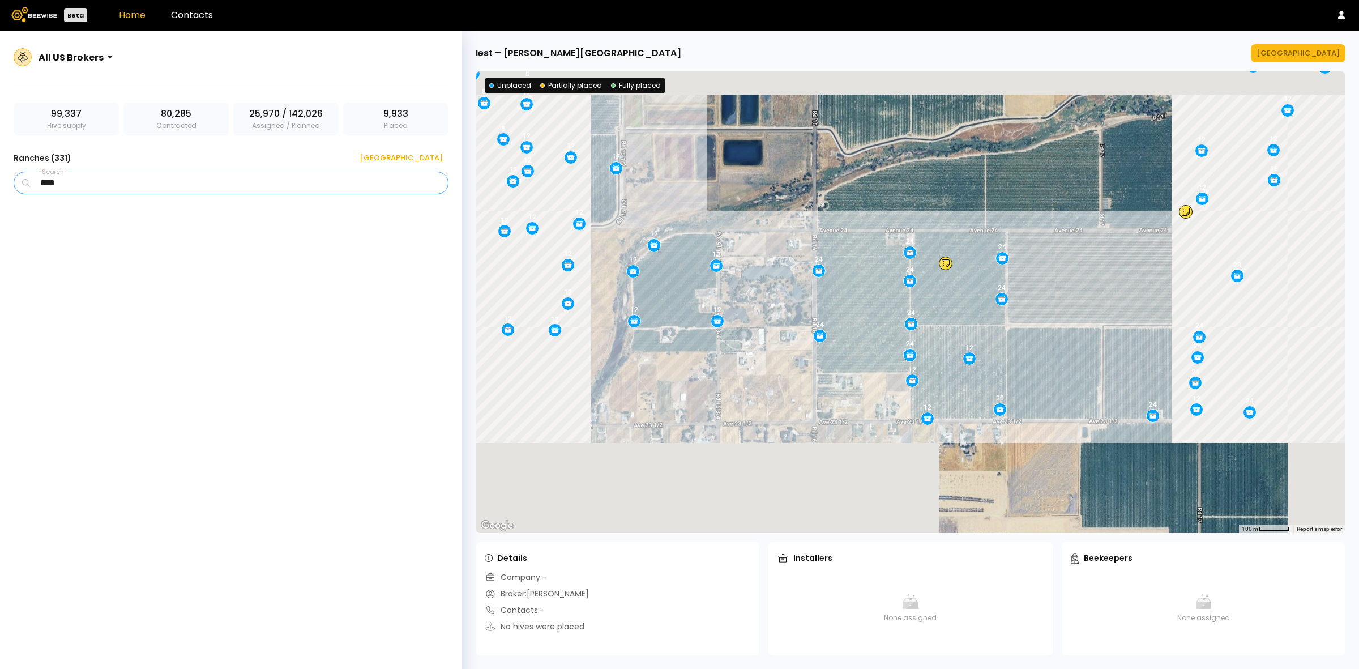
type input "****"
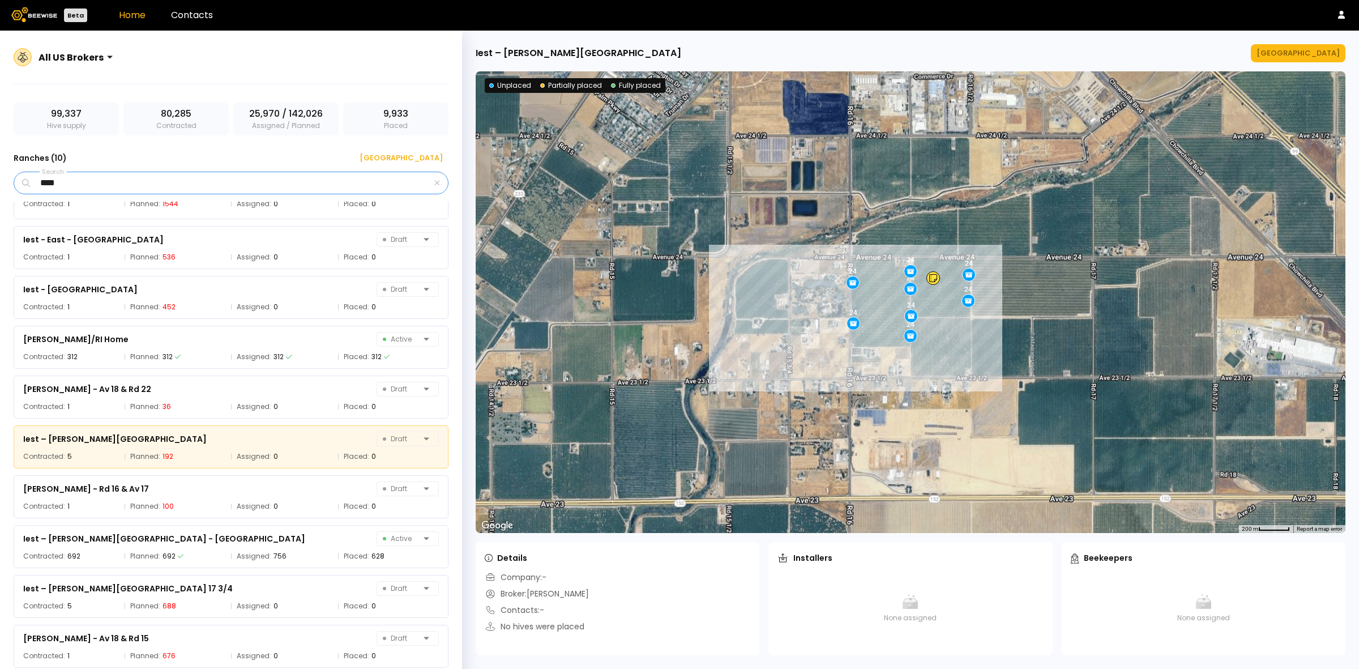
scroll to position [32, 0]
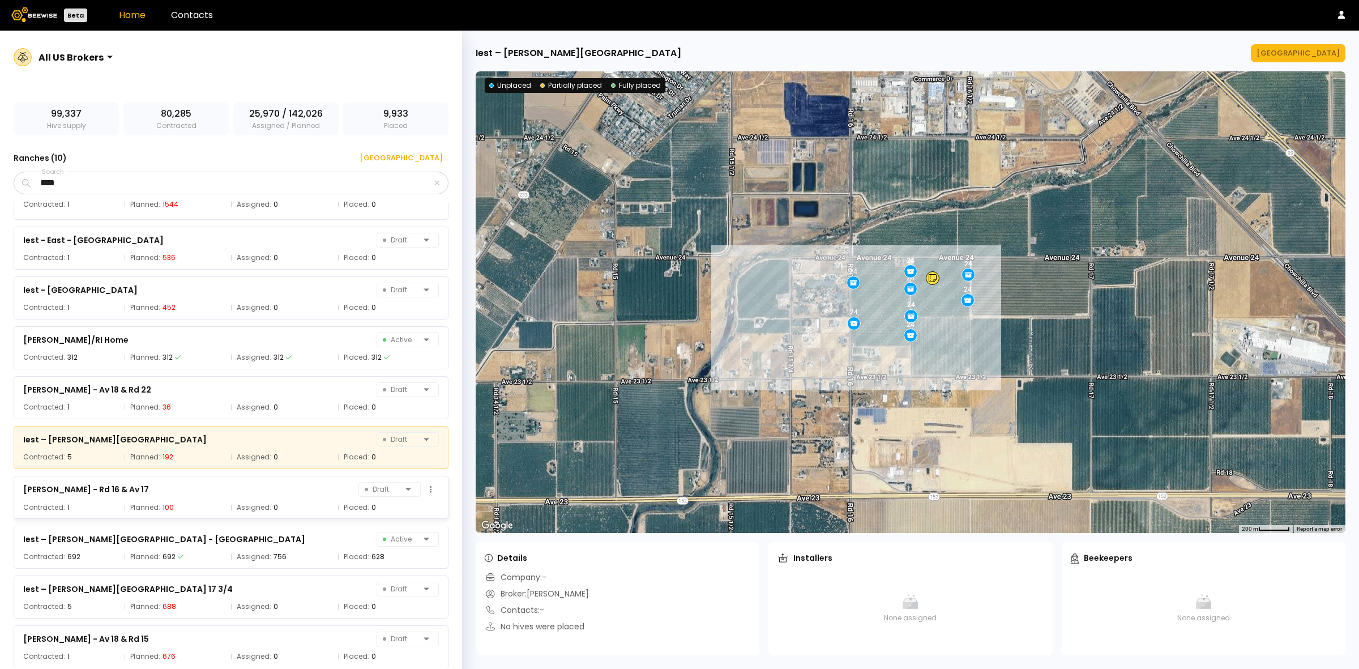
click at [138, 493] on div "[PERSON_NAME] - Rd 16 & Av 17" at bounding box center [86, 489] width 126 height 14
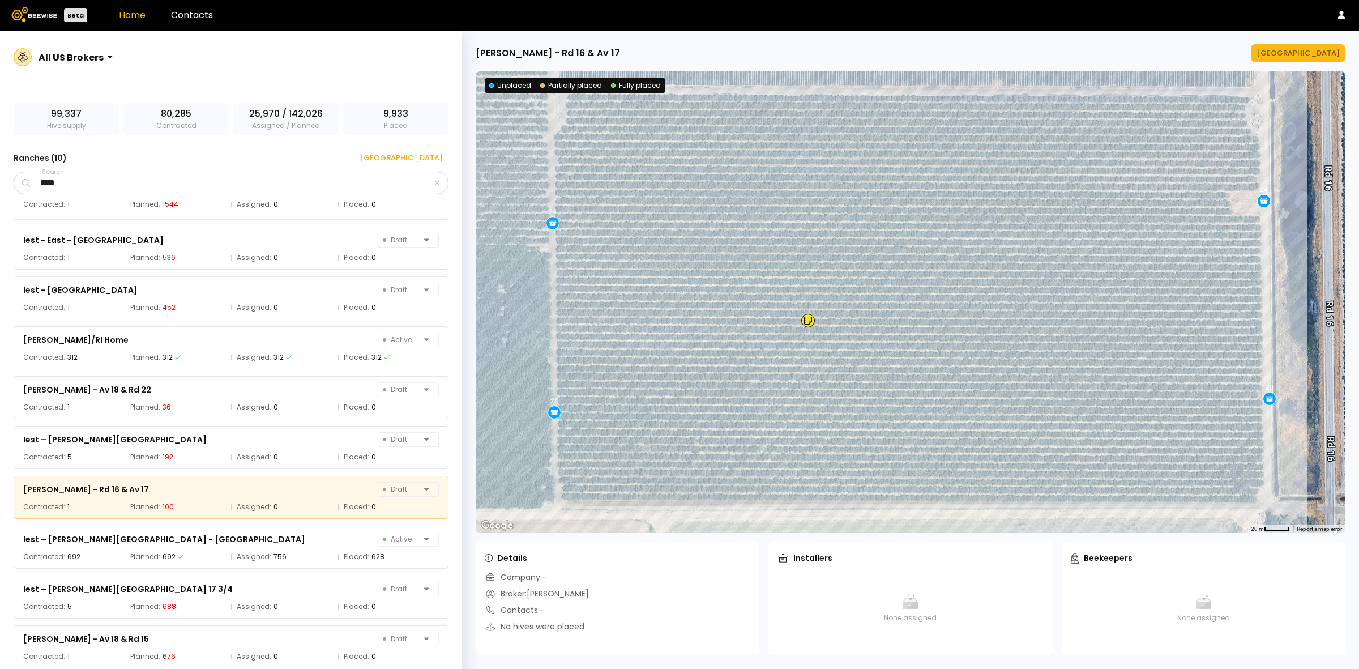
click at [521, 59] on div "[PERSON_NAME] - Rd 16 & Av 17" at bounding box center [548, 53] width 144 height 14
click at [1321, 65] on div "[PERSON_NAME] - Rd 16 & Av 17 Manage Ranch ← Move left → Move right ↑ Move up ↓…" at bounding box center [910, 350] width 897 height 638
click at [1298, 51] on div "[GEOGRAPHIC_DATA]" at bounding box center [1297, 53] width 83 height 11
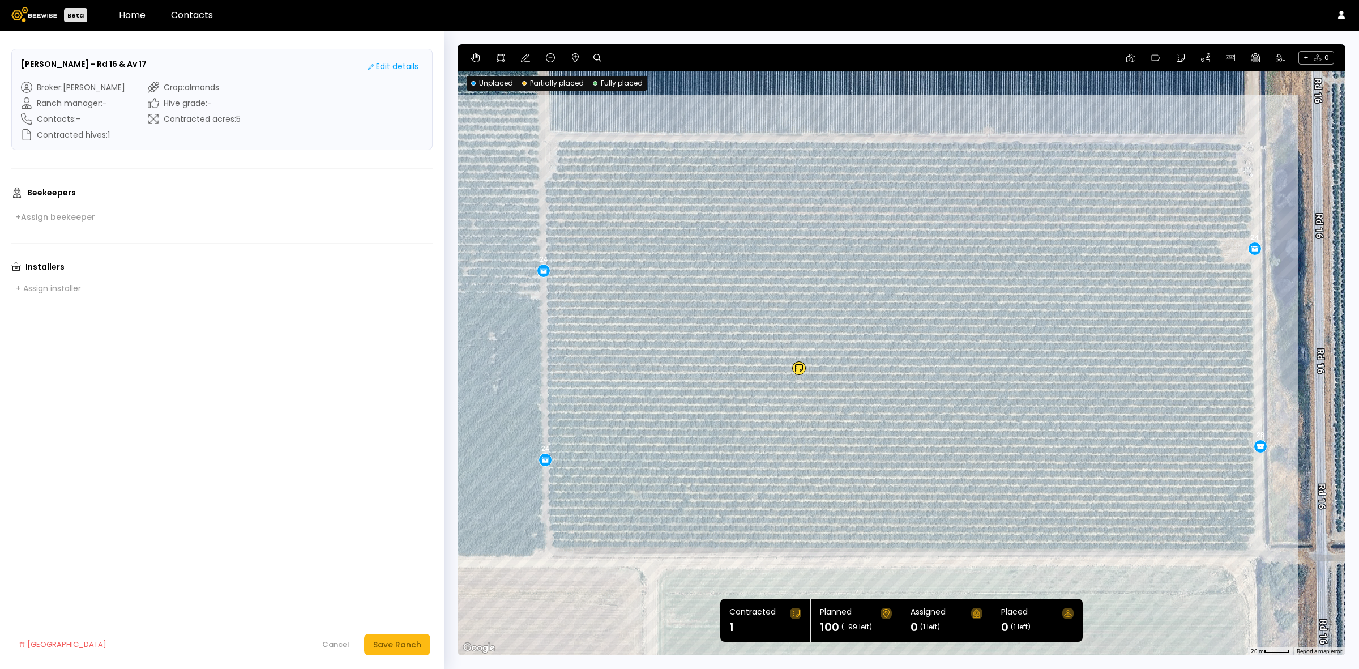
click at [49, 62] on h3 "[PERSON_NAME] - Rd 16 & Av 17" at bounding box center [84, 64] width 126 height 12
drag, startPoint x: 145, startPoint y: 61, endPoint x: 86, endPoint y: 63, distance: 58.9
click at [86, 63] on div "[PERSON_NAME] - Rd 16 & Av 17 Edit details" at bounding box center [222, 66] width 402 height 16
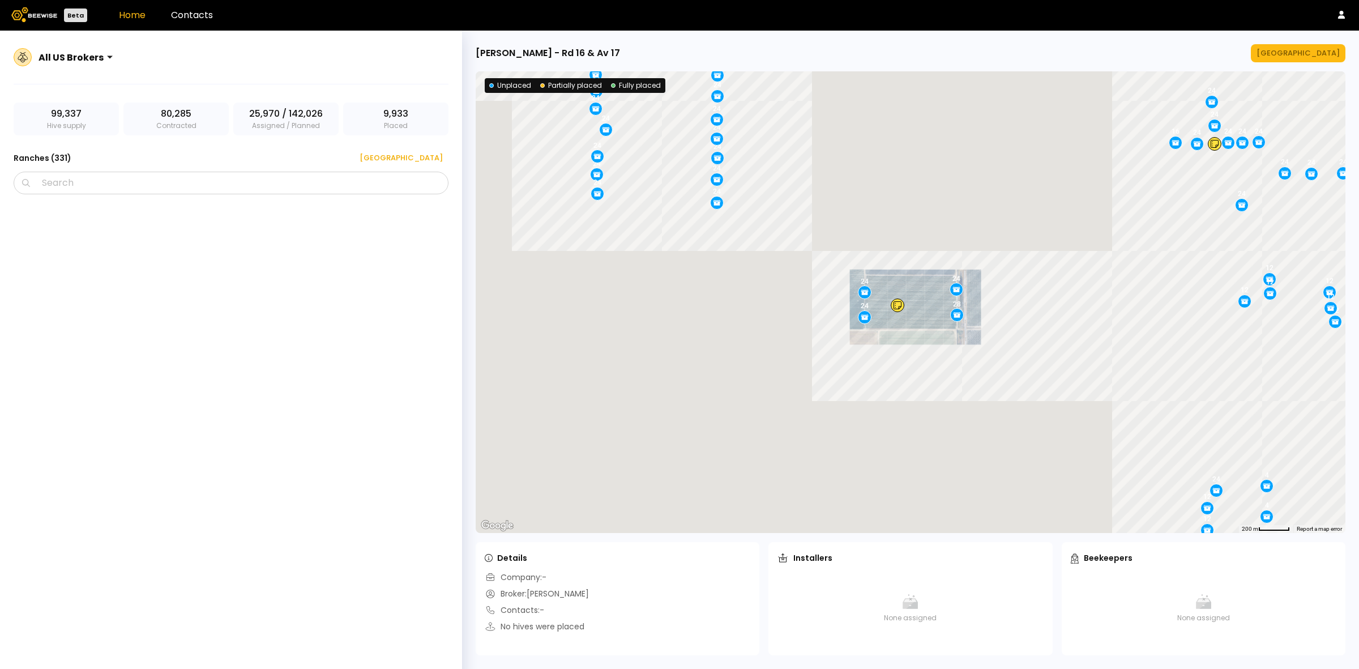
scroll to position [6418, 0]
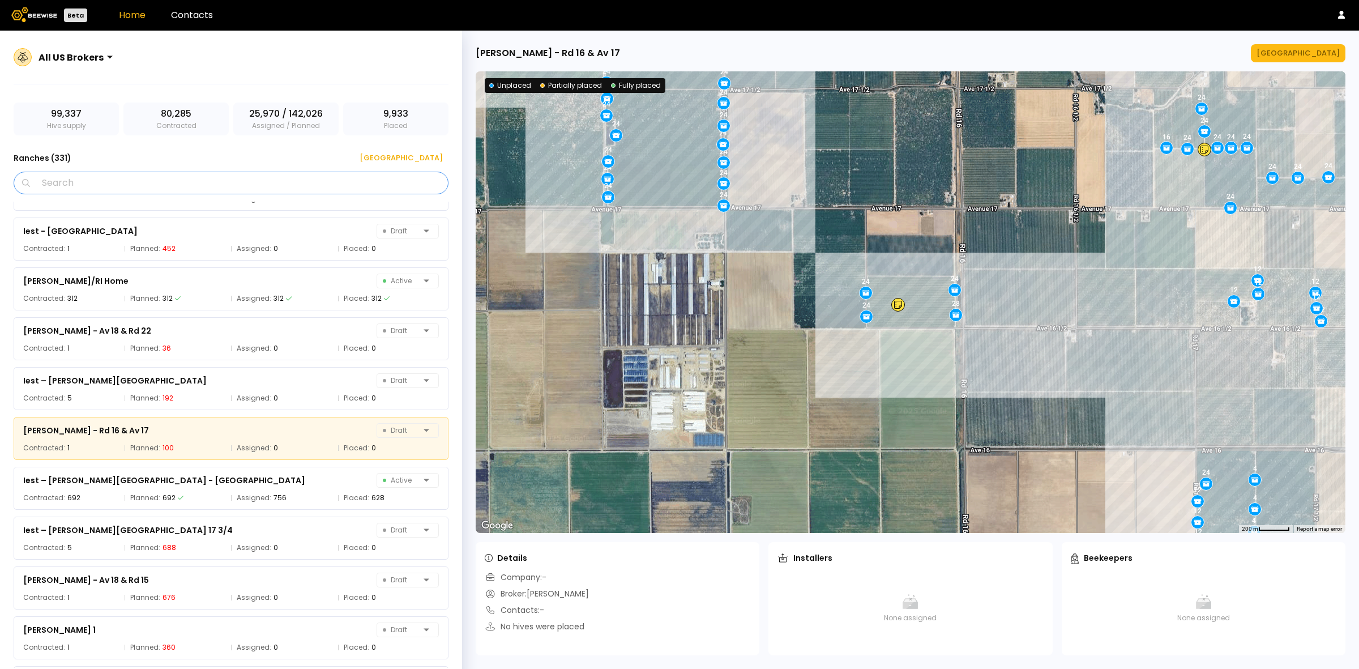
click at [151, 187] on input "Search" at bounding box center [234, 183] width 405 height 22
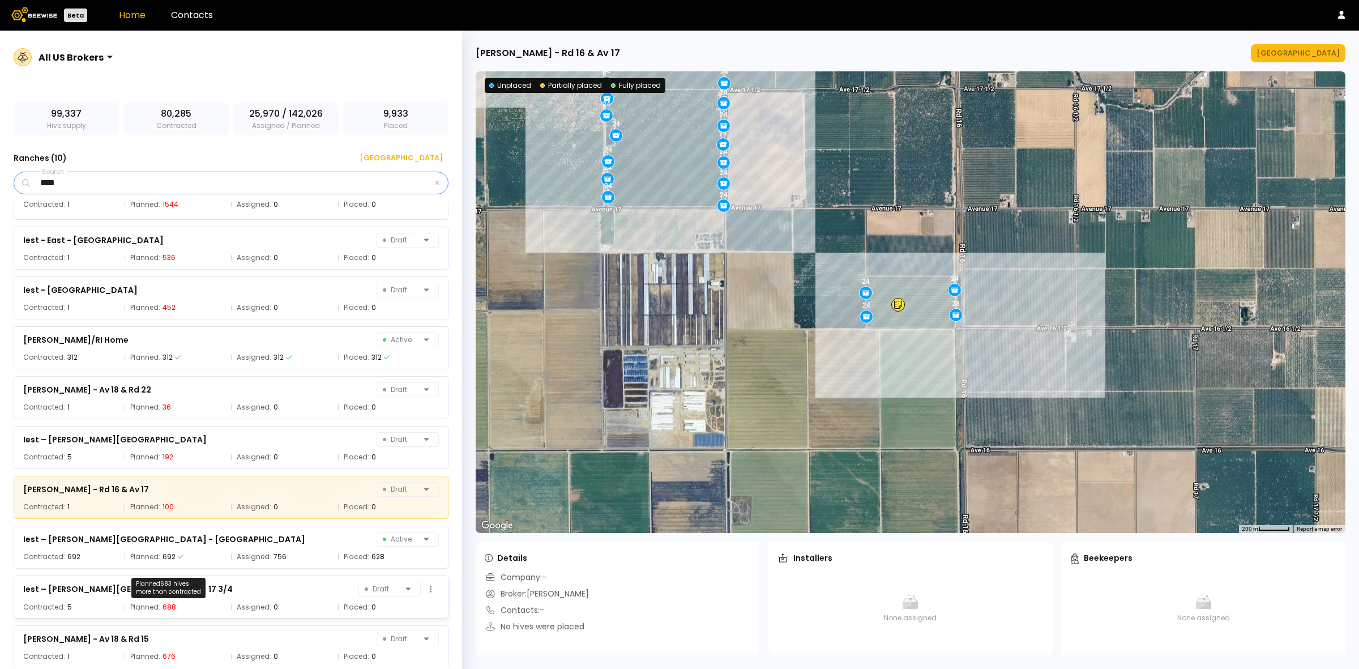
type input "****"
click at [167, 599] on div "Iest – [PERSON_NAME][GEOGRAPHIC_DATA] 17 3/4 Draft Contracted: 5 Planned: 688 A…" at bounding box center [231, 596] width 435 height 43
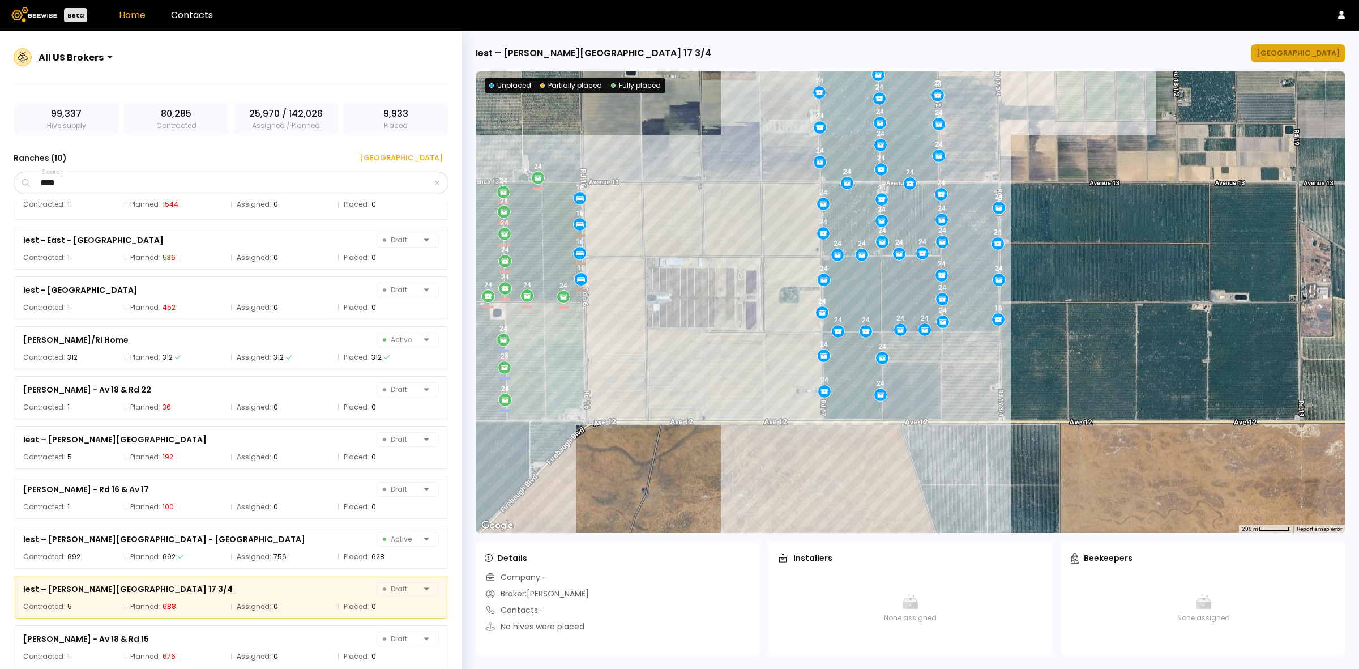
click at [1299, 46] on button "[GEOGRAPHIC_DATA]" at bounding box center [1298, 53] width 95 height 18
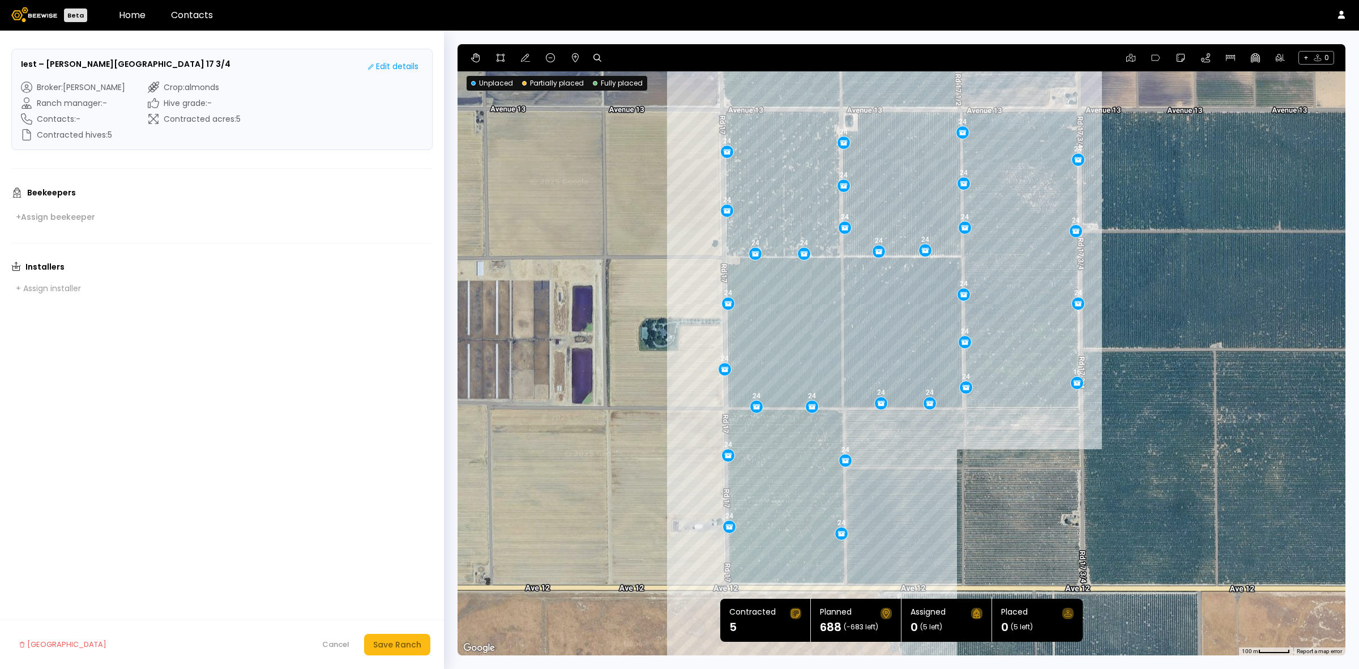
click at [65, 58] on h3 "Iest – [PERSON_NAME][GEOGRAPHIC_DATA] 17 3/4" at bounding box center [125, 64] width 209 height 12
drag, startPoint x: 201, startPoint y: 61, endPoint x: 82, endPoint y: 67, distance: 119.0
click at [82, 67] on div "Iest – [PERSON_NAME][GEOGRAPHIC_DATA] 17 3/4 Edit details" at bounding box center [222, 66] width 402 height 16
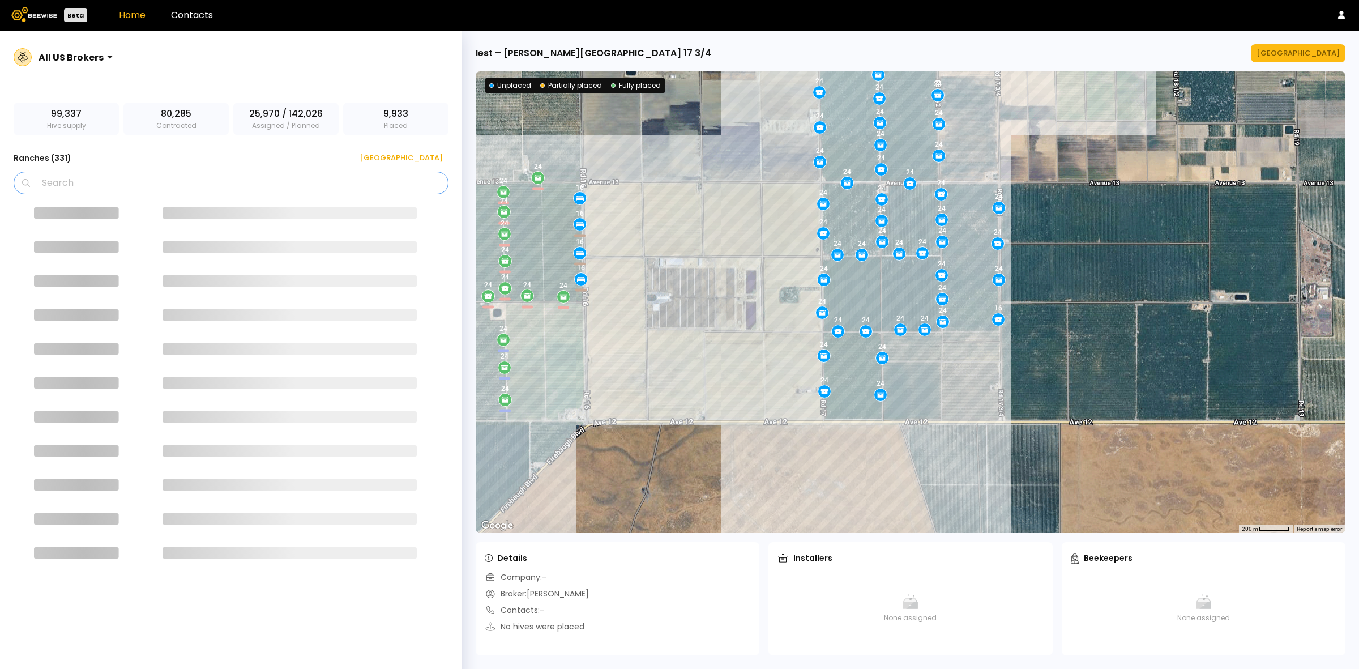
click at [196, 185] on input "Search" at bounding box center [234, 183] width 405 height 22
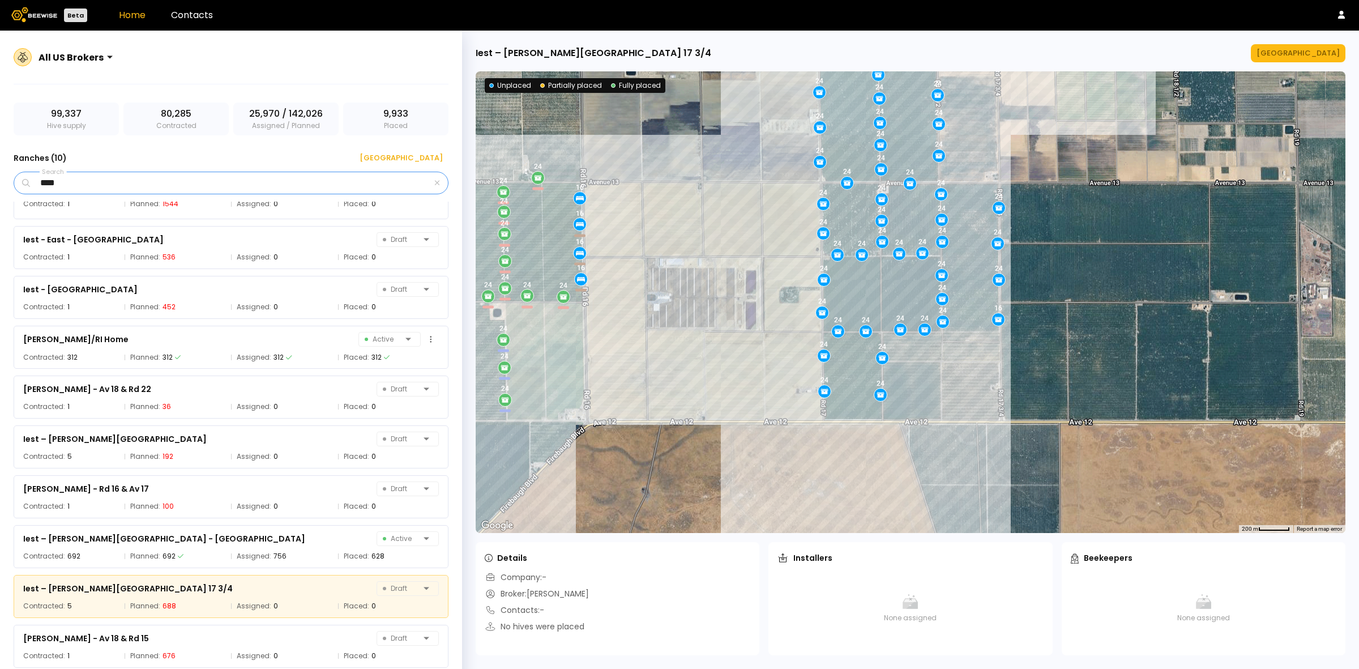
scroll to position [32, 0]
type input "****"
click at [105, 643] on div "[PERSON_NAME] - Av 18 & Rd 15" at bounding box center [86, 639] width 126 height 14
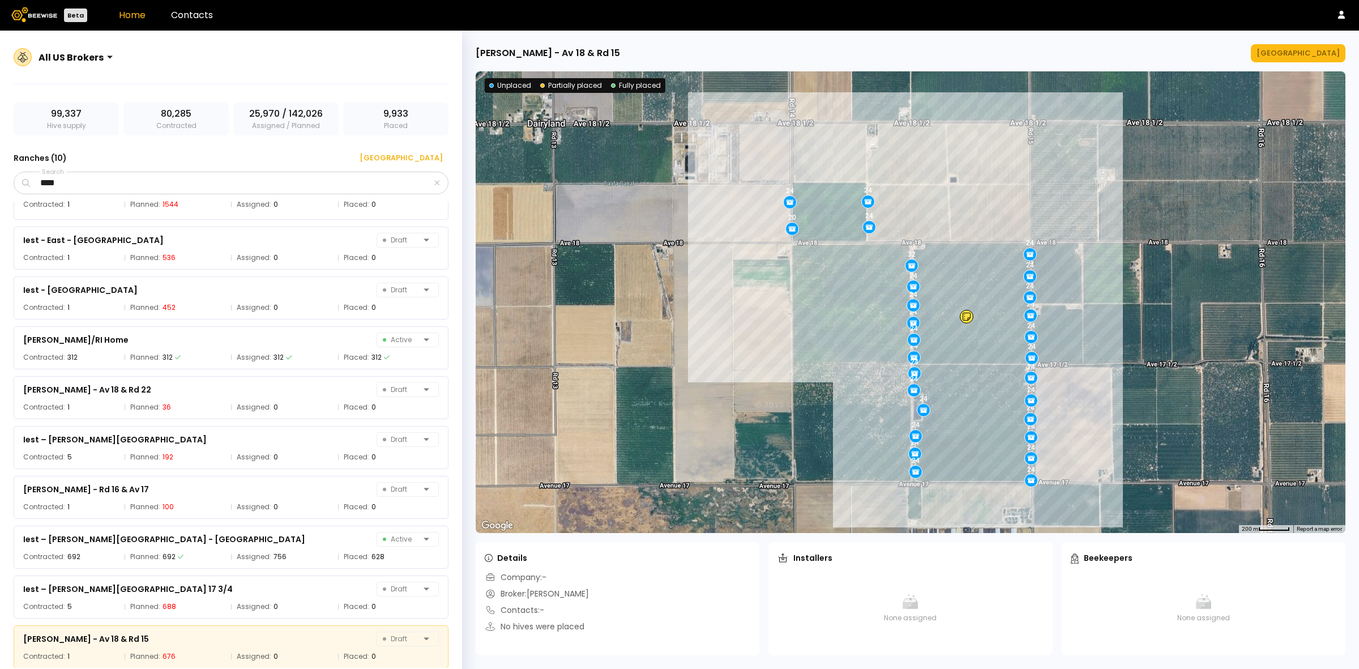
drag, startPoint x: 619, startPoint y: 54, endPoint x: 503, endPoint y: 55, distance: 116.1
click at [503, 55] on div "[PERSON_NAME] - Av 18 & Rd 15 [GEOGRAPHIC_DATA]" at bounding box center [911, 53] width 870 height 18
click at [1303, 55] on div "[GEOGRAPHIC_DATA]" at bounding box center [1297, 53] width 83 height 11
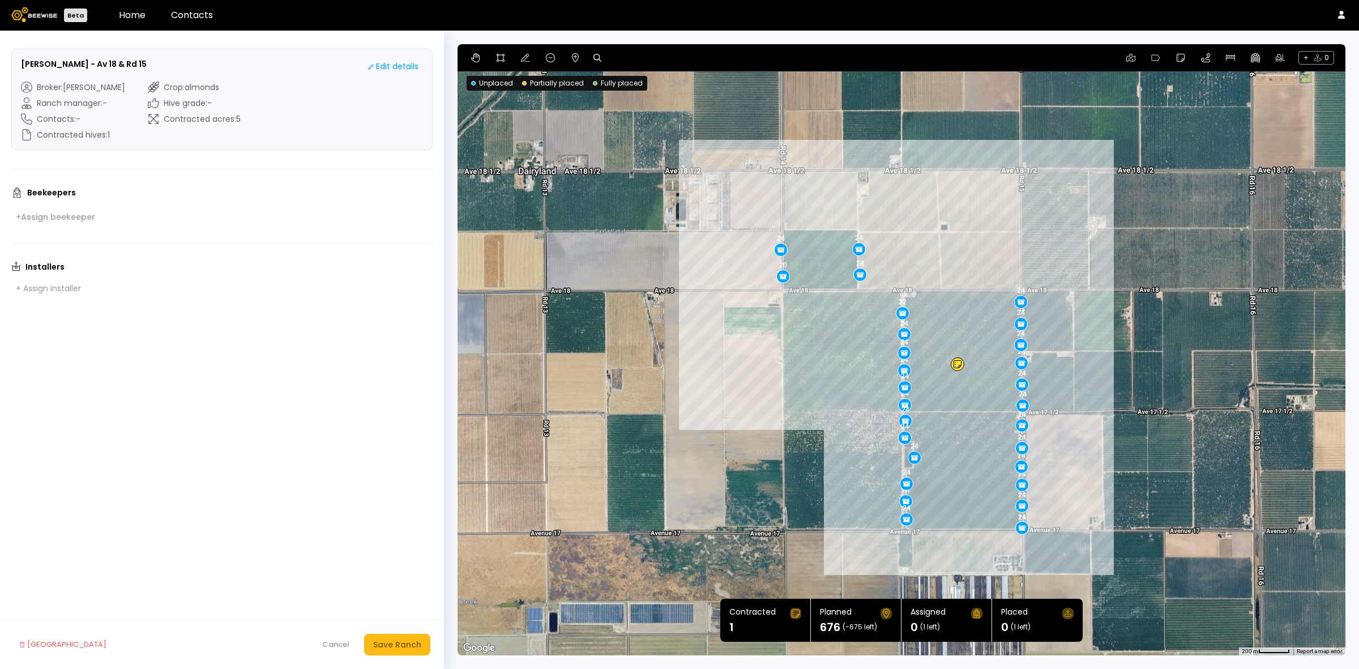
click at [52, 61] on h3 "[PERSON_NAME] - Av 18 & Rd 15" at bounding box center [84, 64] width 126 height 12
drag, startPoint x: 144, startPoint y: 62, endPoint x: 199, endPoint y: 77, distance: 56.9
click at [85, 63] on div "[PERSON_NAME] - Av 18 & Rd 15 Edit details" at bounding box center [222, 66] width 402 height 16
